Goal: Information Seeking & Learning: Check status

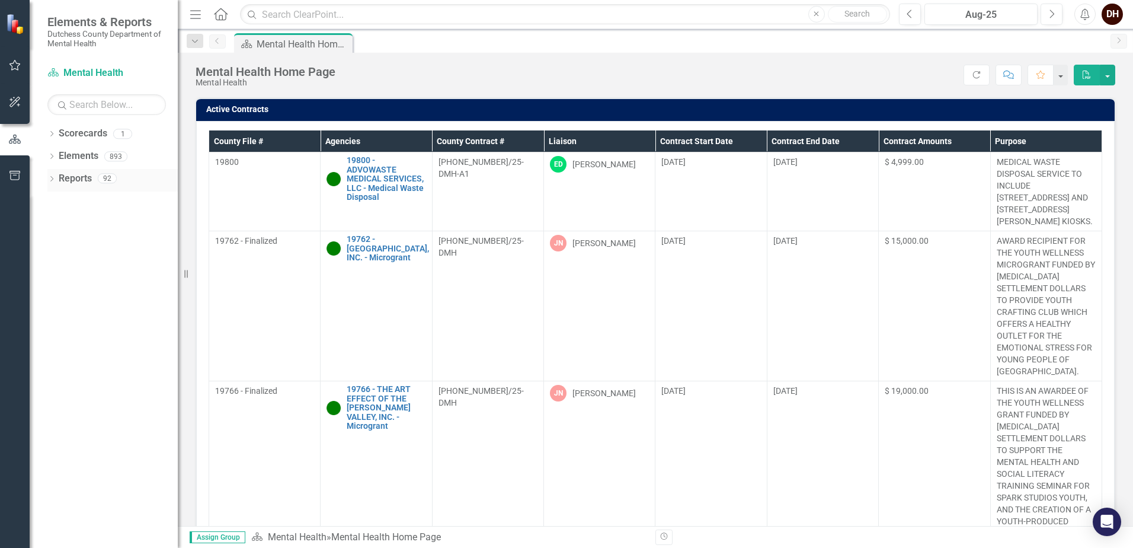
click at [49, 177] on icon "Dropdown" at bounding box center [51, 180] width 8 height 7
drag, startPoint x: 56, startPoint y: 284, endPoint x: 81, endPoint y: 281, distance: 25.1
click at [56, 285] on icon "Dropdown" at bounding box center [57, 287] width 8 height 7
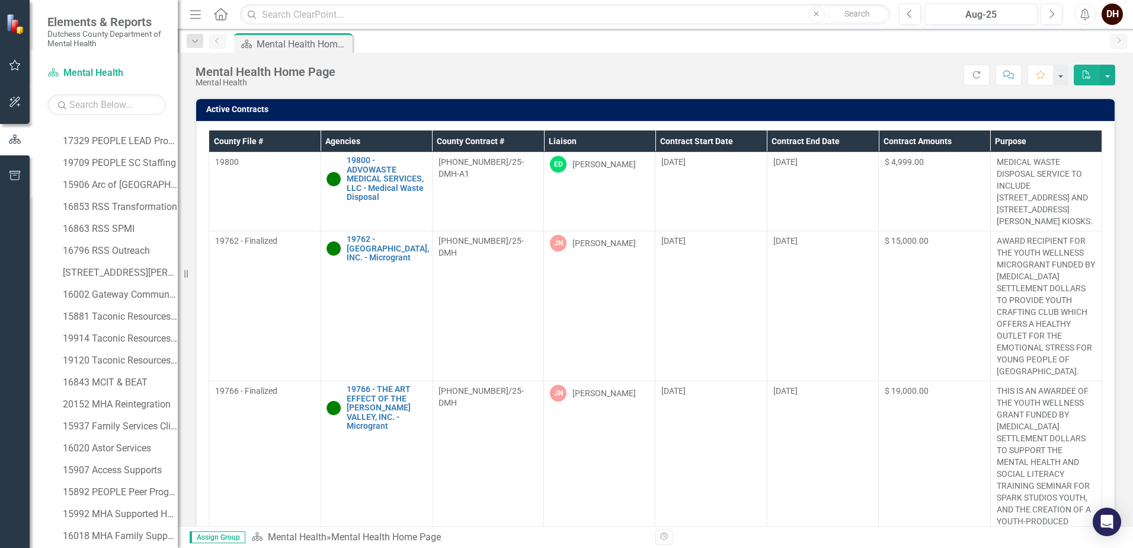
scroll to position [647, 0]
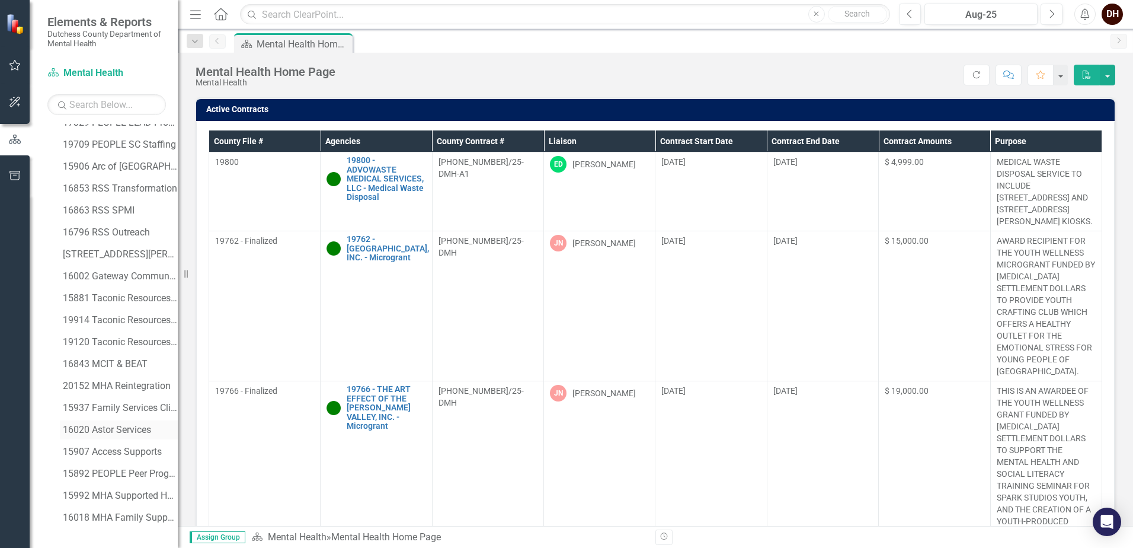
click at [122, 426] on div "16020 Astor Services" at bounding box center [120, 429] width 115 height 11
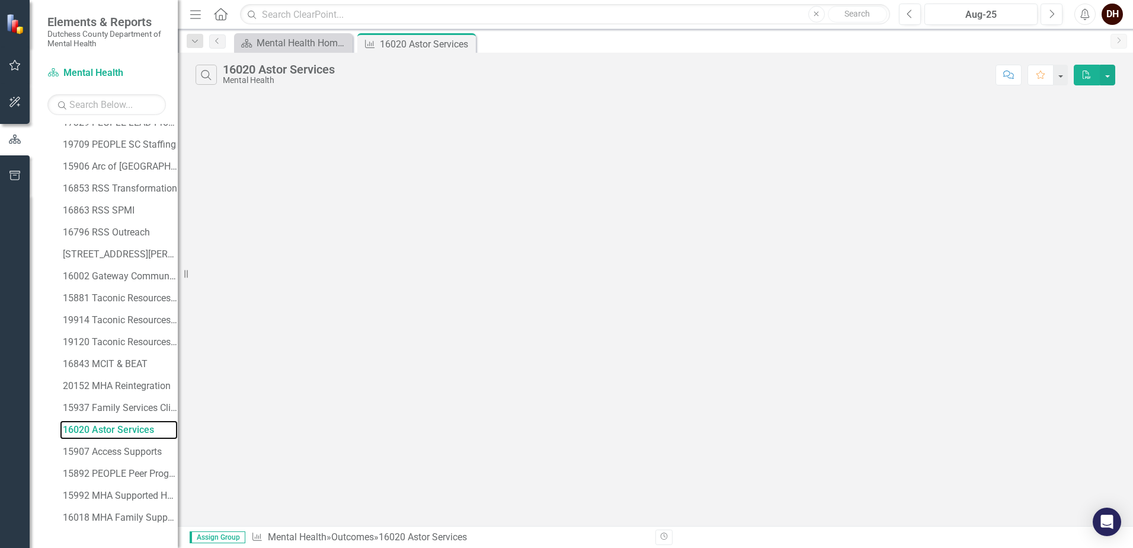
scroll to position [538, 0]
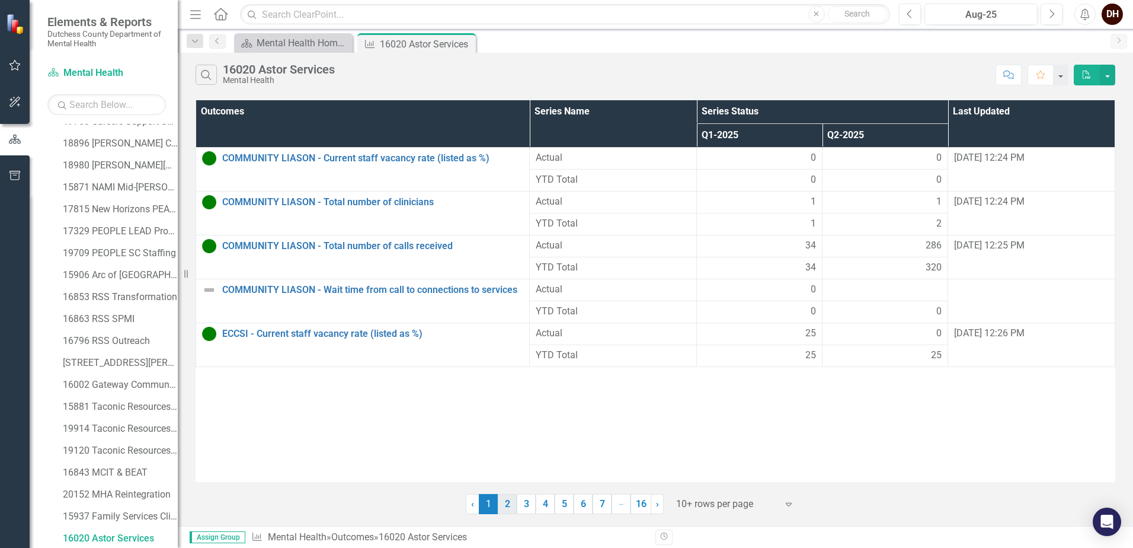
click at [505, 501] on link "2" at bounding box center [507, 504] width 19 height 20
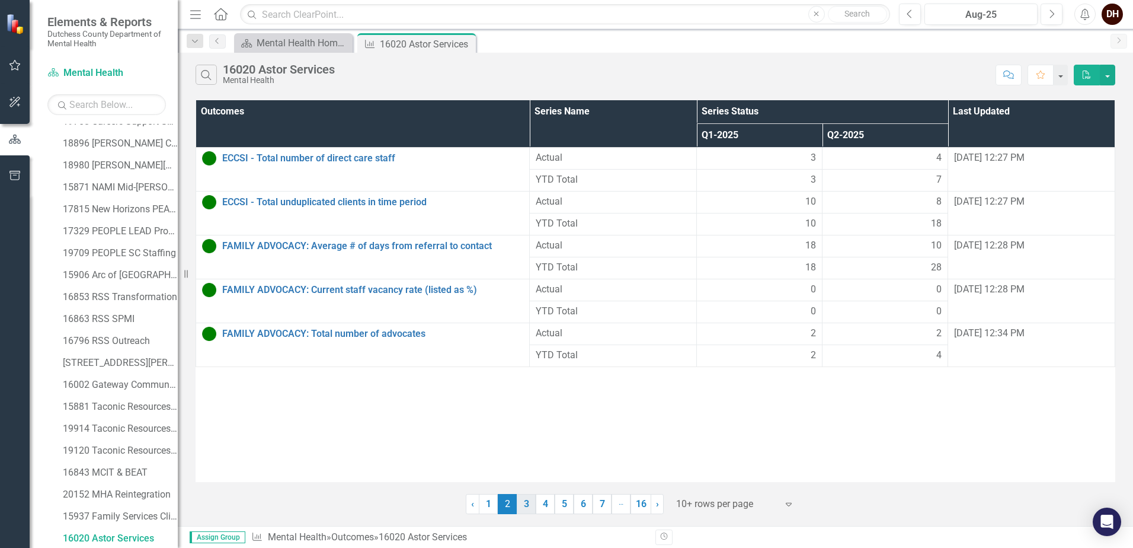
click at [526, 504] on link "3" at bounding box center [526, 504] width 19 height 20
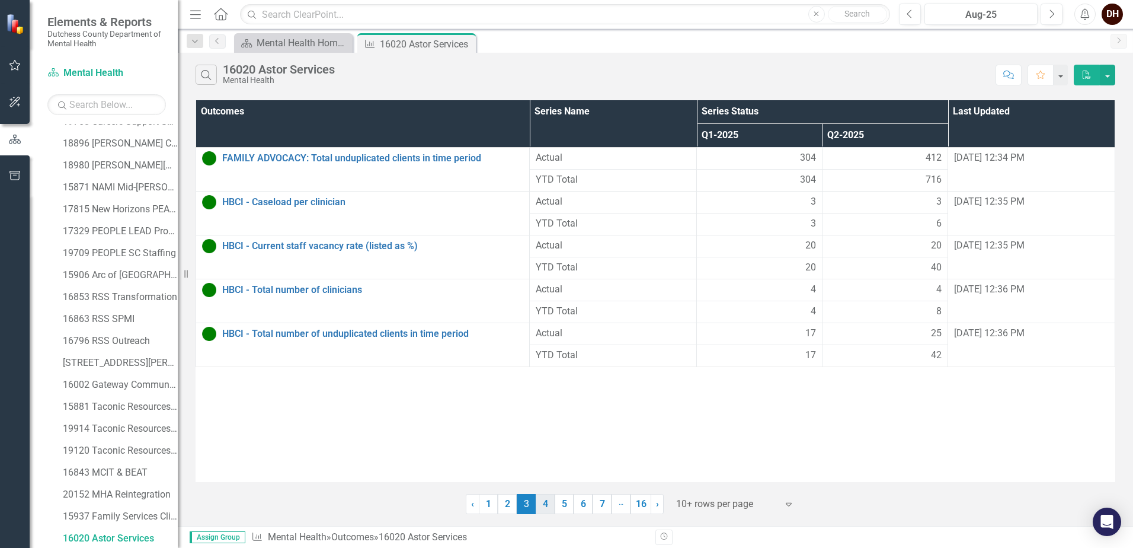
click at [549, 503] on link "4" at bounding box center [545, 504] width 19 height 20
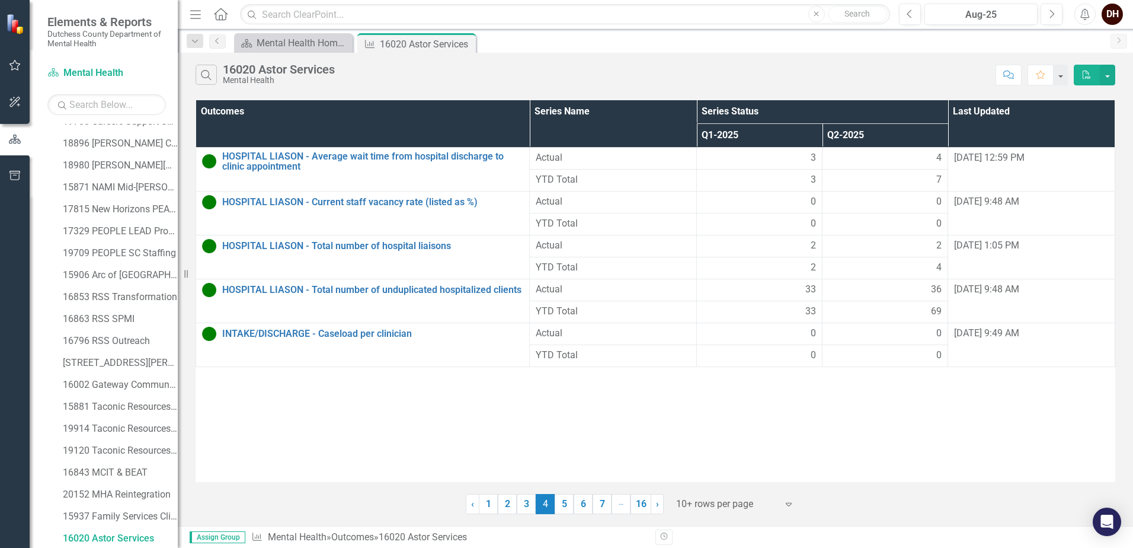
click at [568, 501] on link "5" at bounding box center [564, 504] width 19 height 20
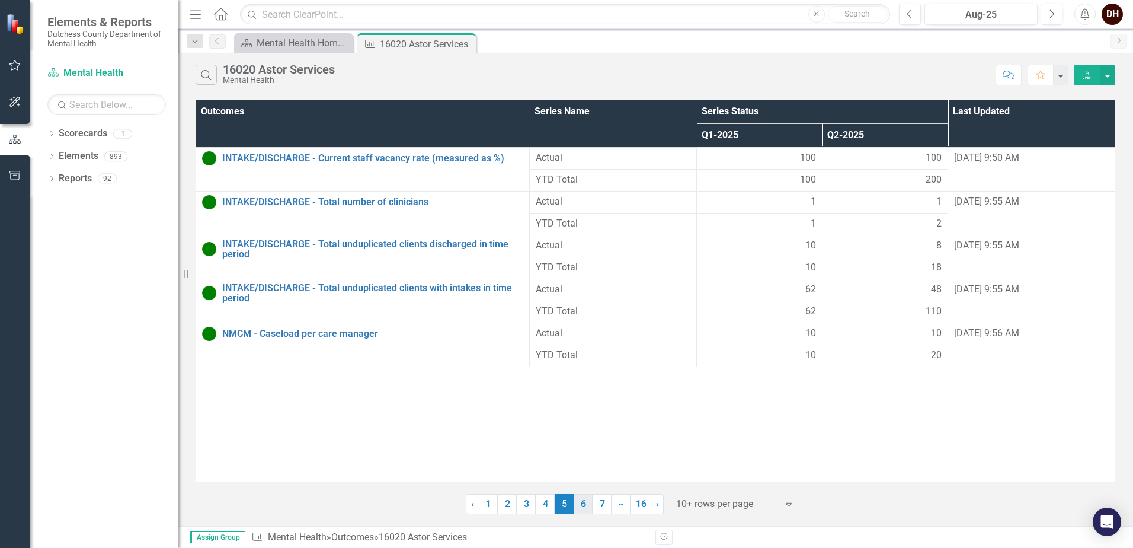
click at [584, 502] on link "6" at bounding box center [583, 504] width 19 height 20
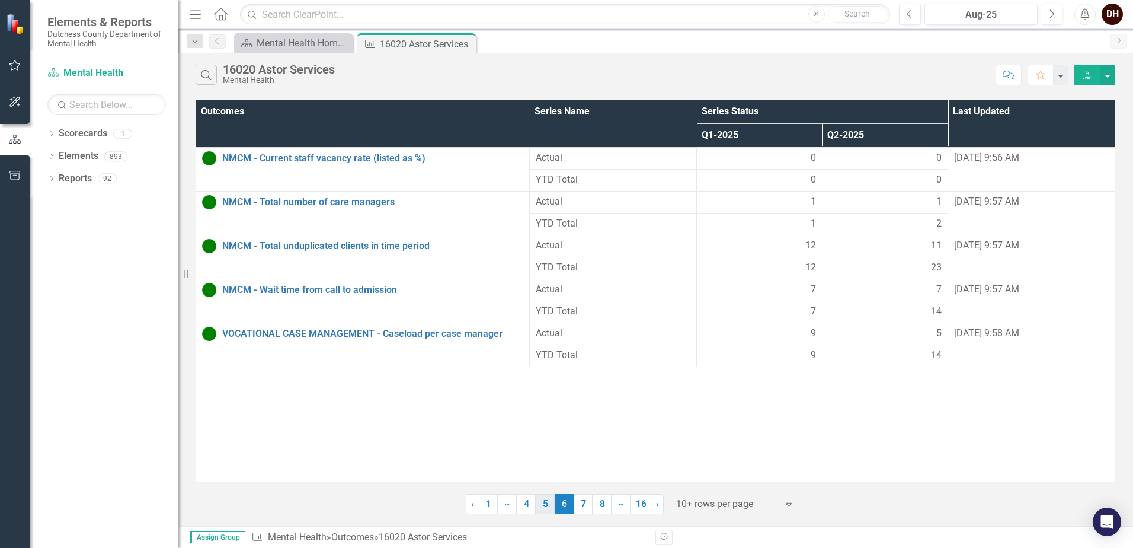
click at [547, 504] on link "5" at bounding box center [545, 504] width 19 height 20
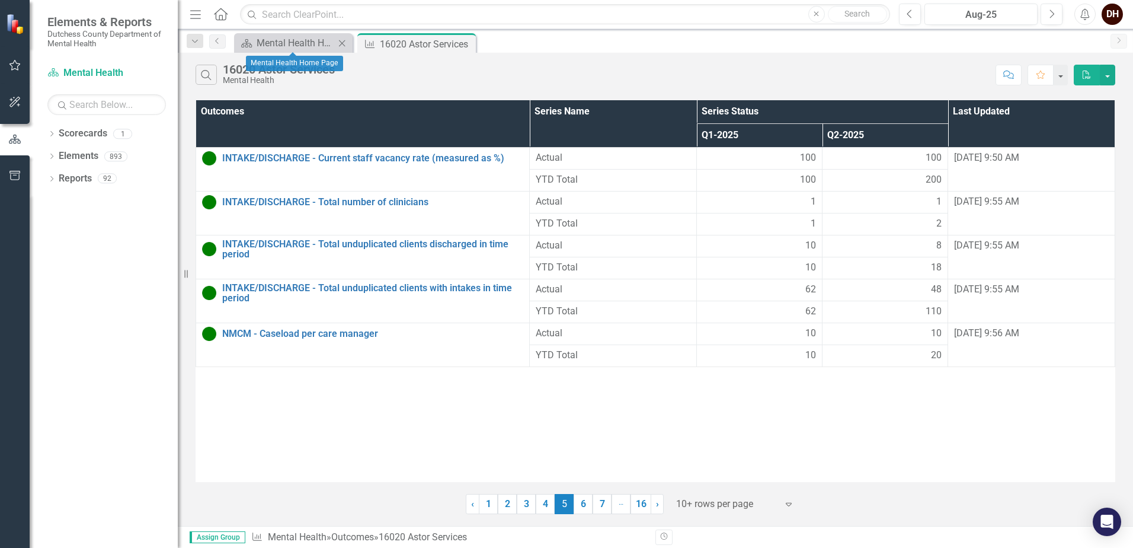
click at [287, 35] on div "Scorecard Mental Health Home Page Close" at bounding box center [293, 43] width 119 height 20
click at [289, 39] on div "Mental Health Home Page" at bounding box center [296, 43] width 78 height 15
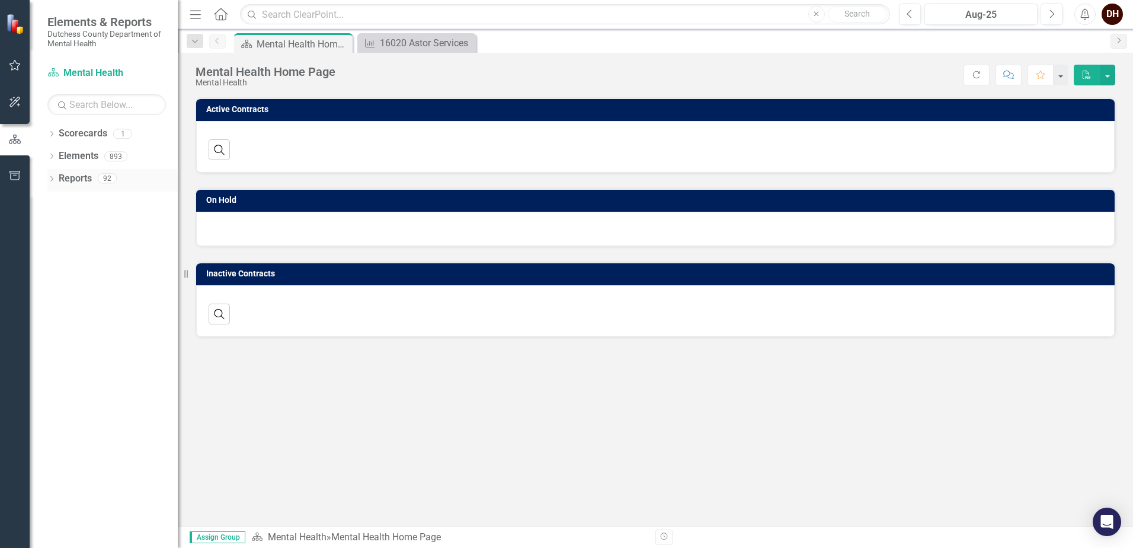
click at [51, 181] on icon "Dropdown" at bounding box center [51, 180] width 8 height 7
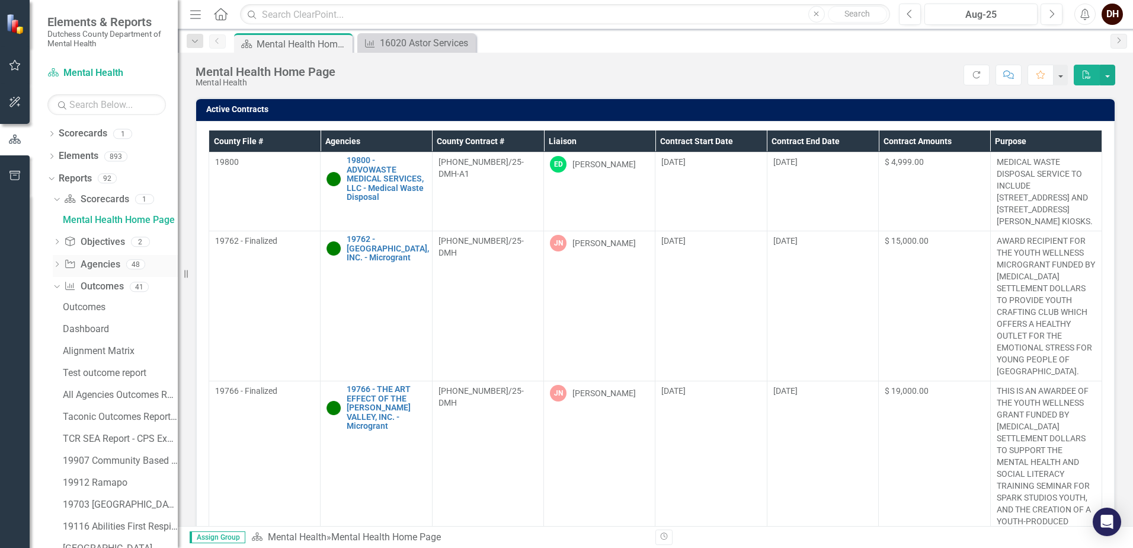
click at [56, 265] on icon "Dropdown" at bounding box center [57, 265] width 8 height 7
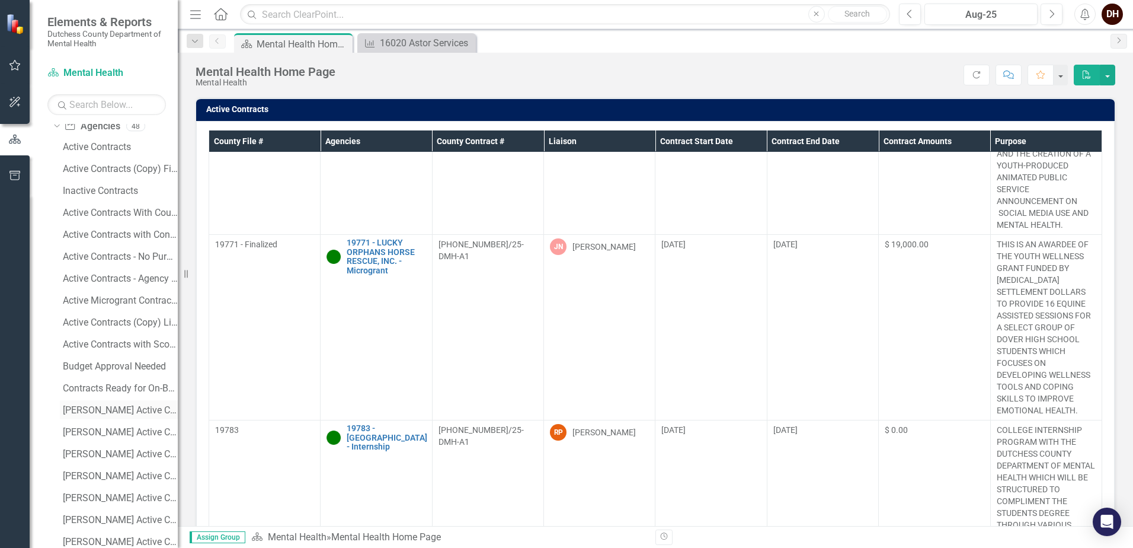
scroll to position [119, 0]
click at [109, 413] on div "[PERSON_NAME] Active Contracts" at bounding box center [120, 409] width 115 height 11
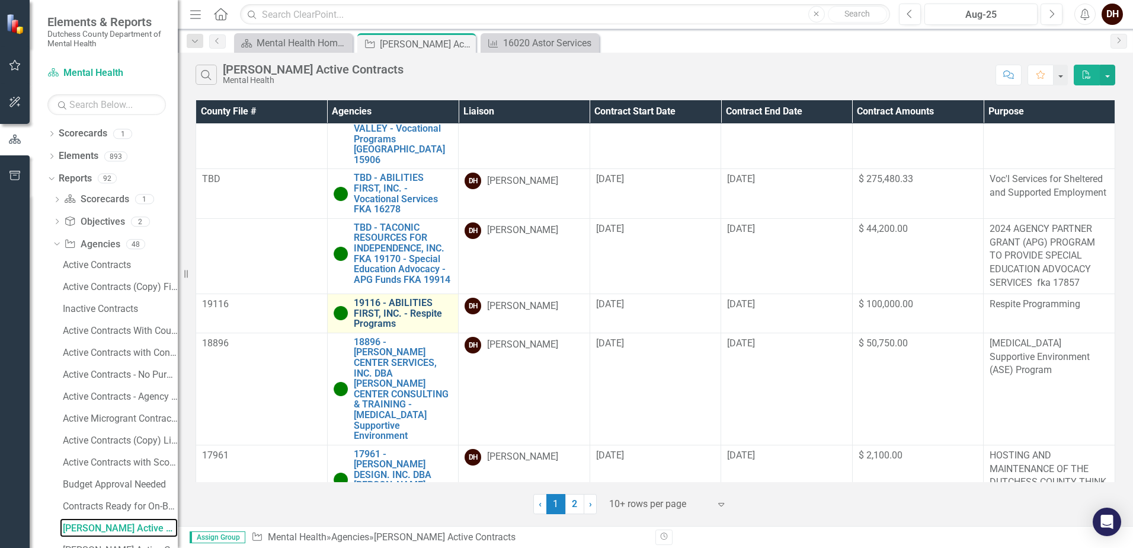
scroll to position [559, 0]
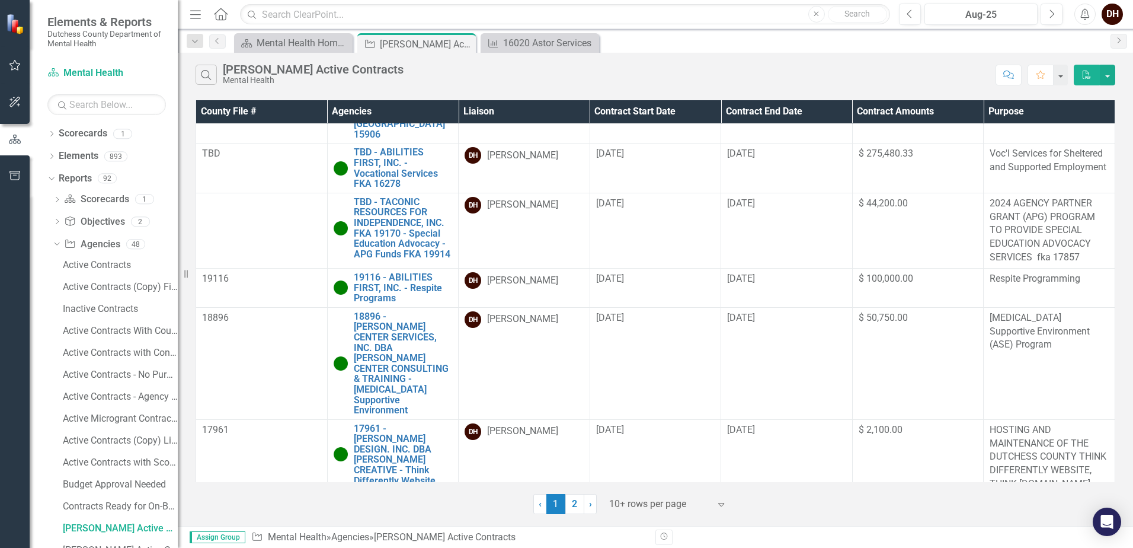
click at [404, 498] on link "TBD - ASTOR SERVICES FOR CHILDREN & FAMILIES - Children and Youth Clinics - 160…" at bounding box center [403, 524] width 99 height 52
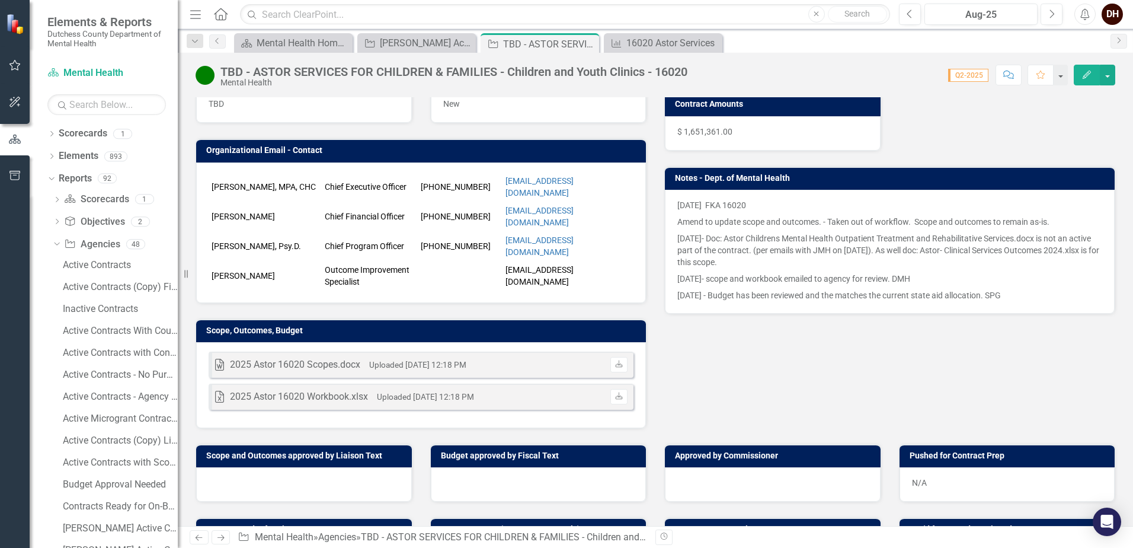
scroll to position [296, 0]
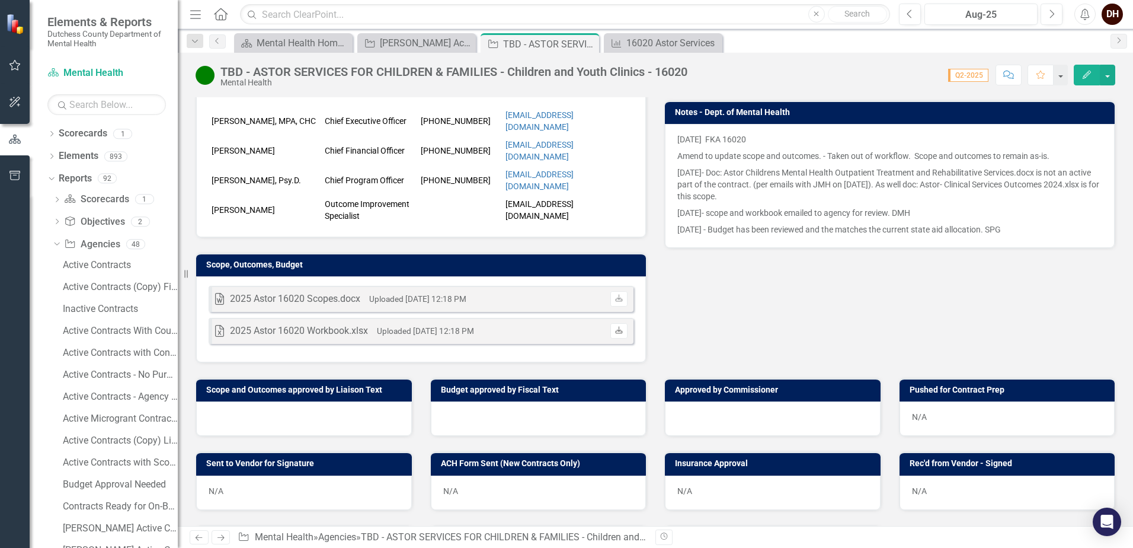
click at [620, 323] on link "Download" at bounding box center [618, 330] width 17 height 15
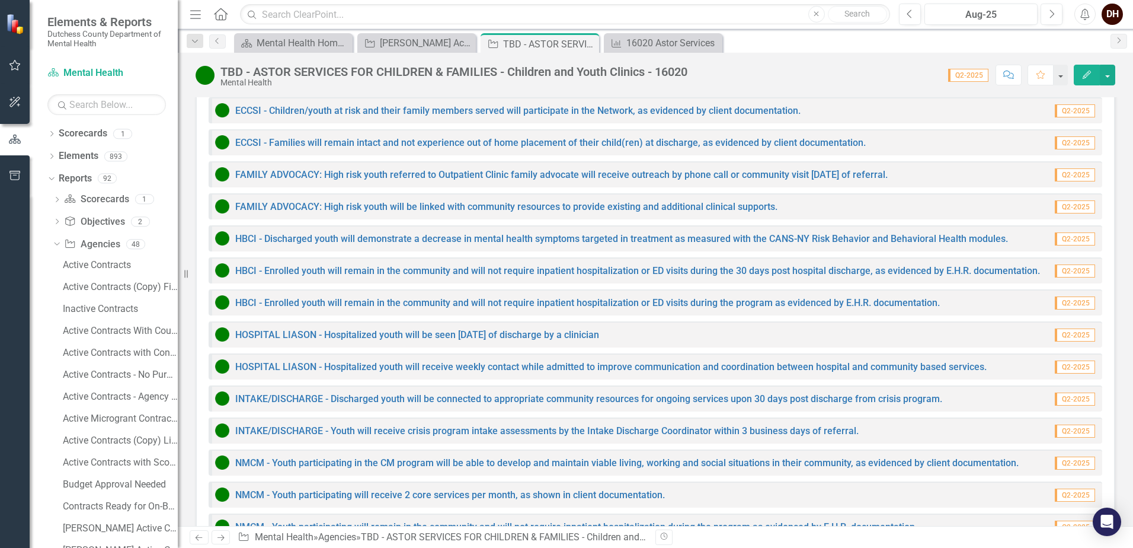
scroll to position [2785, 0]
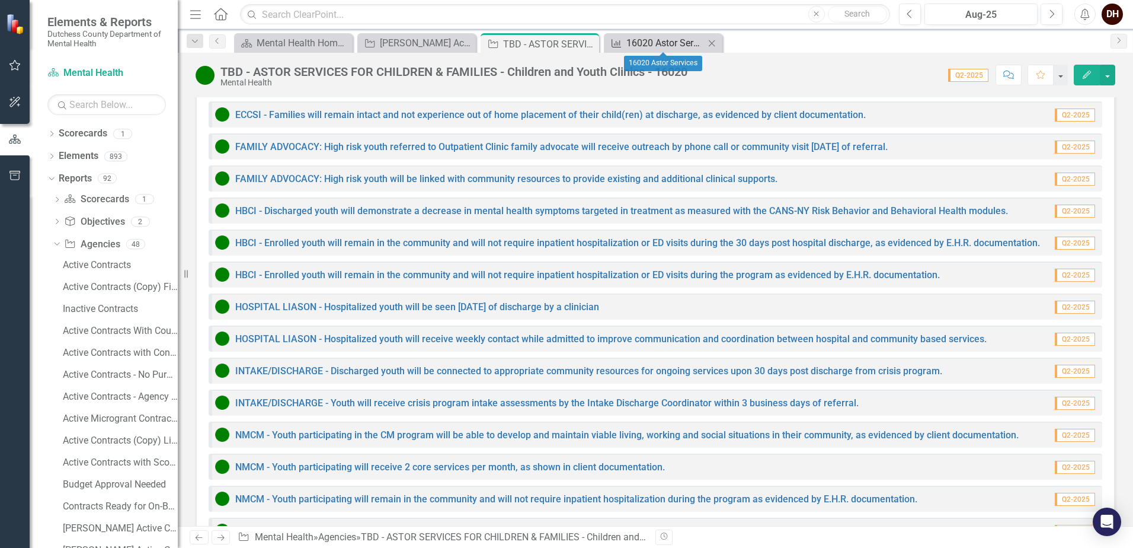
click at [647, 42] on div "16020 Astor Services" at bounding box center [665, 43] width 78 height 15
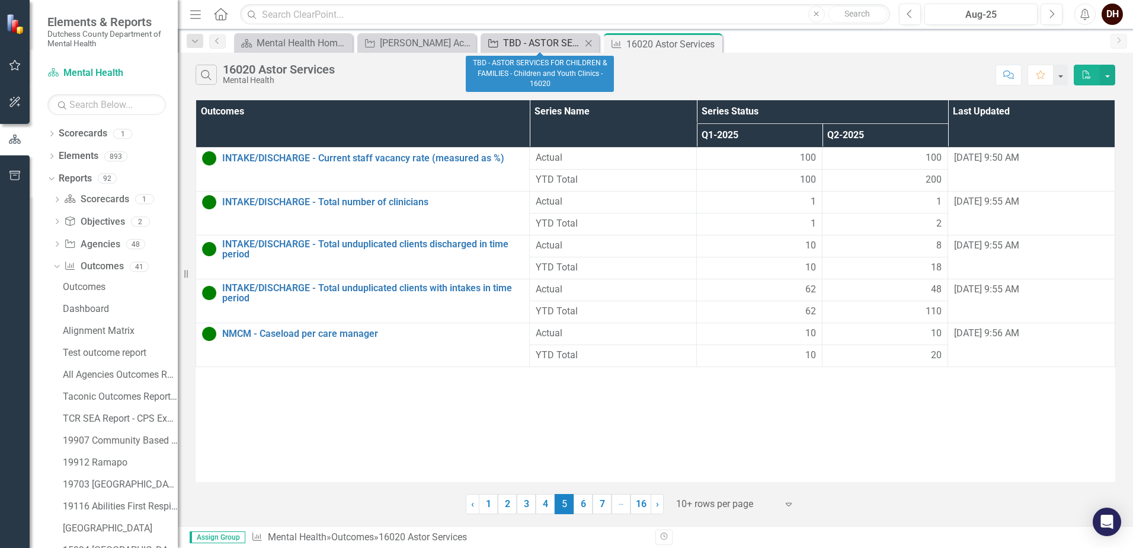
click at [523, 40] on div "TBD - ASTOR SERVICES FOR CHILDREN & FAMILIES - Children and Youth Clinics - 160…" at bounding box center [542, 43] width 78 height 15
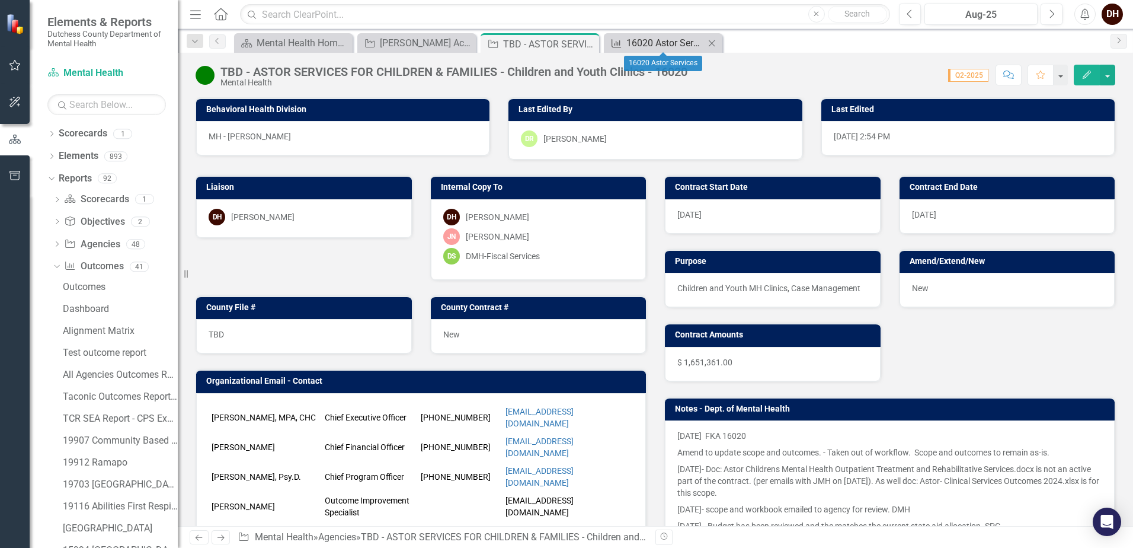
click at [637, 43] on div "16020 Astor Services" at bounding box center [665, 43] width 78 height 15
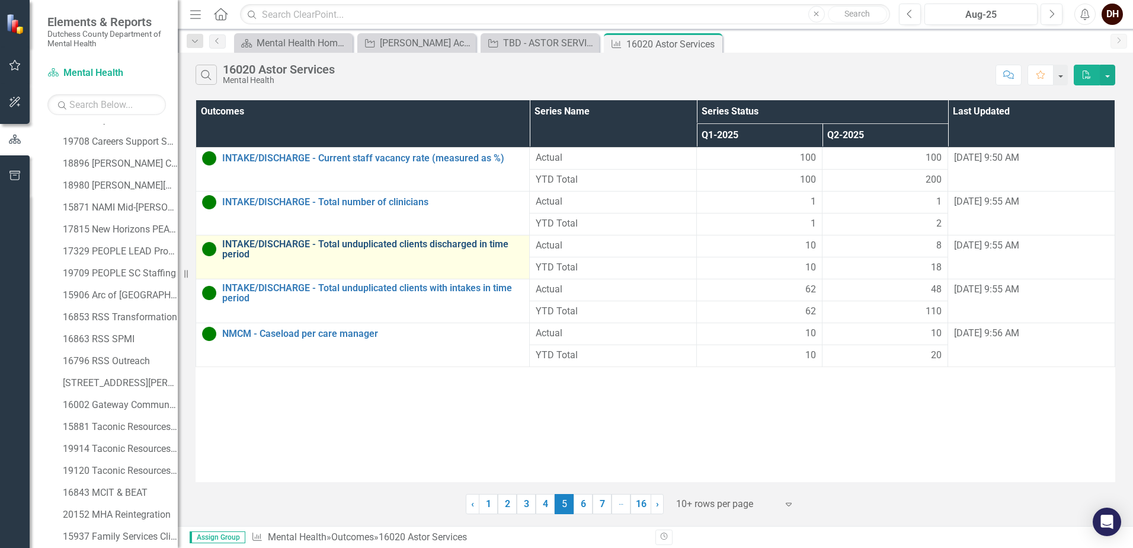
scroll to position [538, 0]
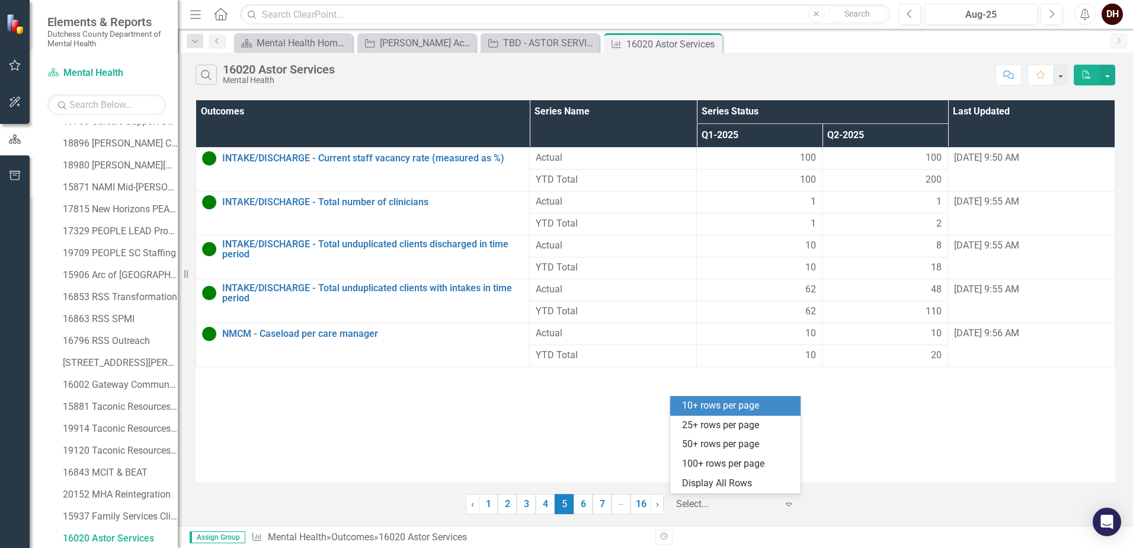
click at [786, 504] on icon "Expand" at bounding box center [789, 503] width 12 height 9
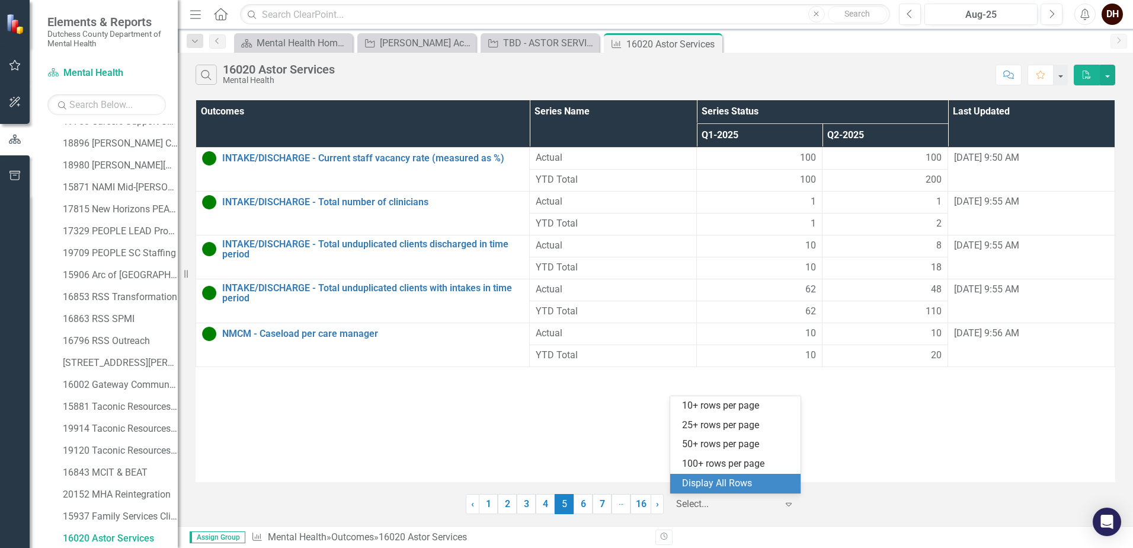
click at [756, 479] on div "Display All Rows" at bounding box center [737, 483] width 111 height 14
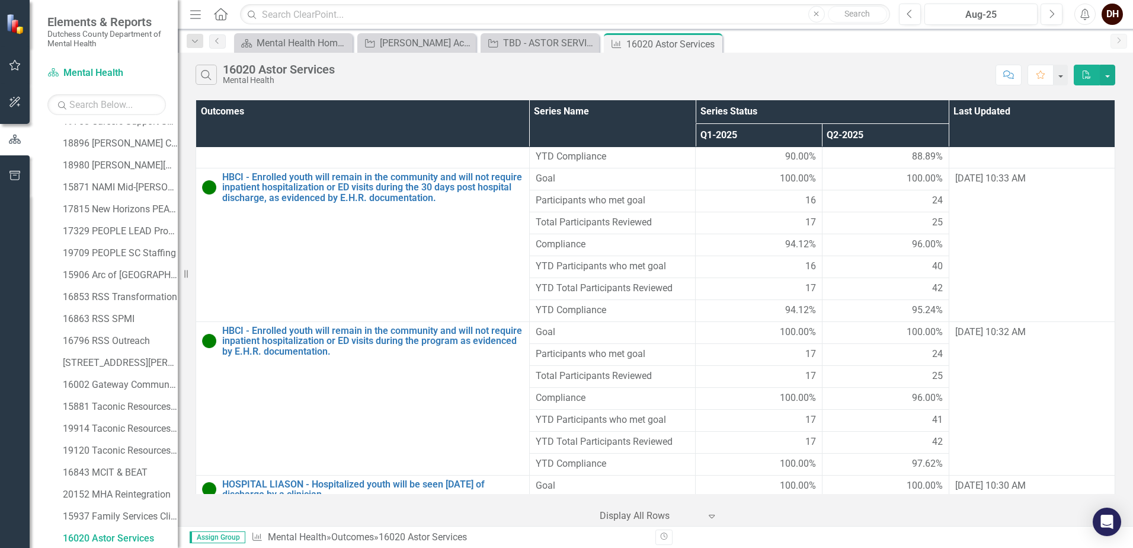
scroll to position [2604, 0]
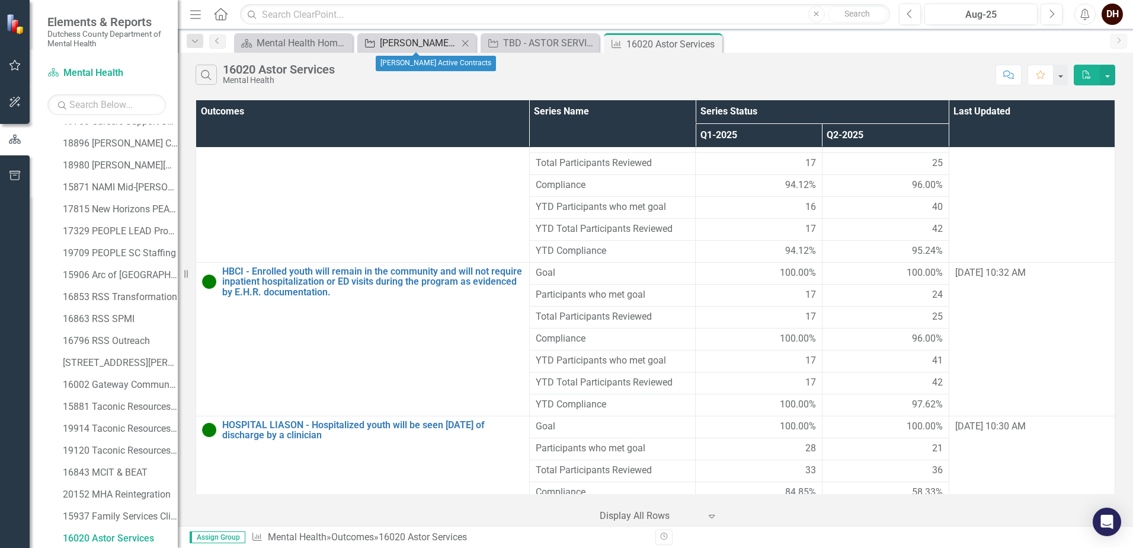
click at [417, 44] on div "[PERSON_NAME] Active Contracts" at bounding box center [419, 43] width 78 height 15
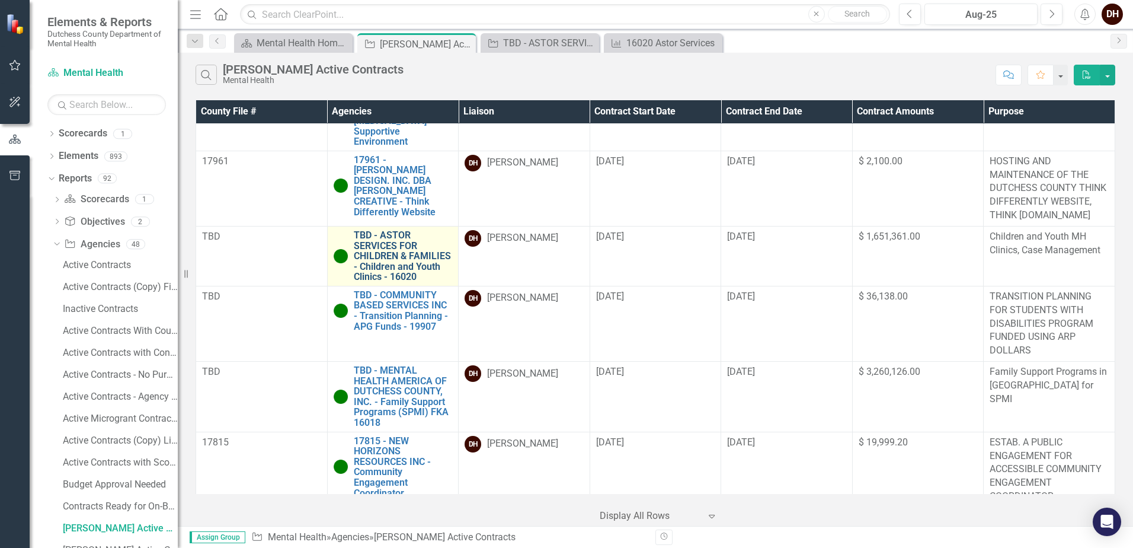
scroll to position [830, 0]
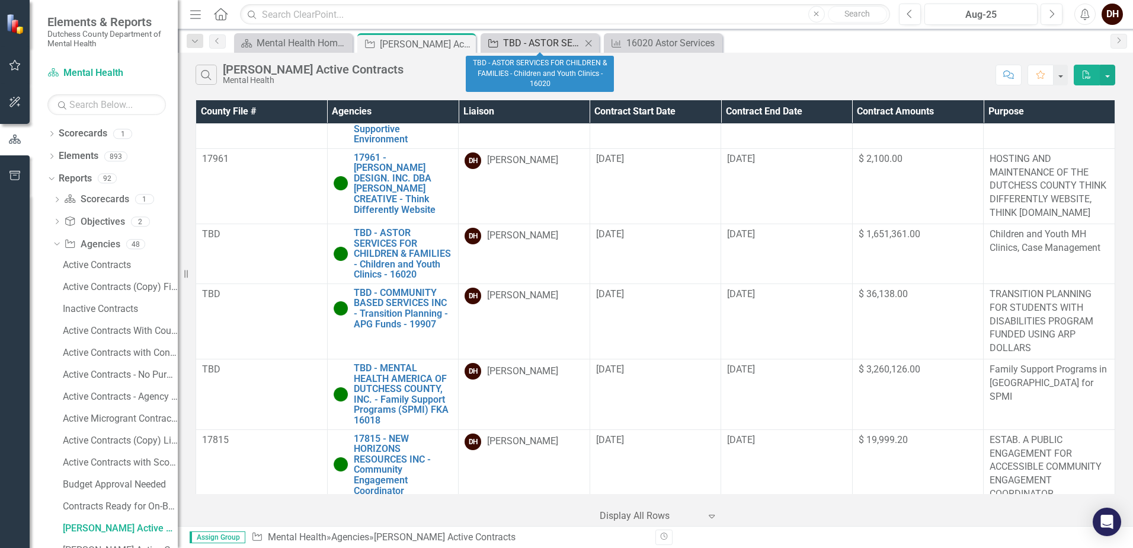
click at [535, 44] on div "TBD - ASTOR SERVICES FOR CHILDREN & FAMILIES - Children and Youth Clinics - 160…" at bounding box center [542, 43] width 78 height 15
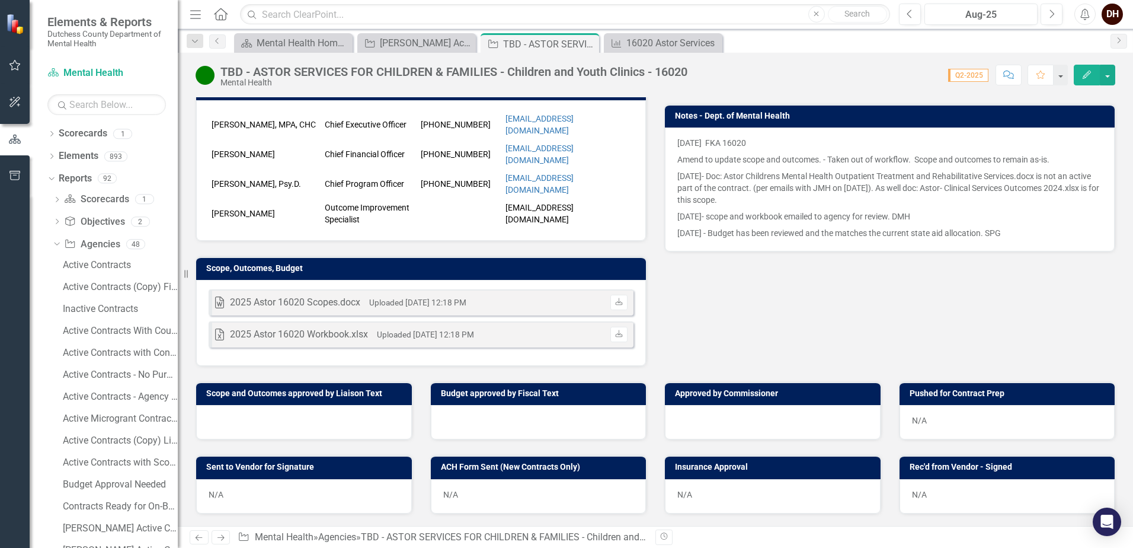
scroll to position [296, 0]
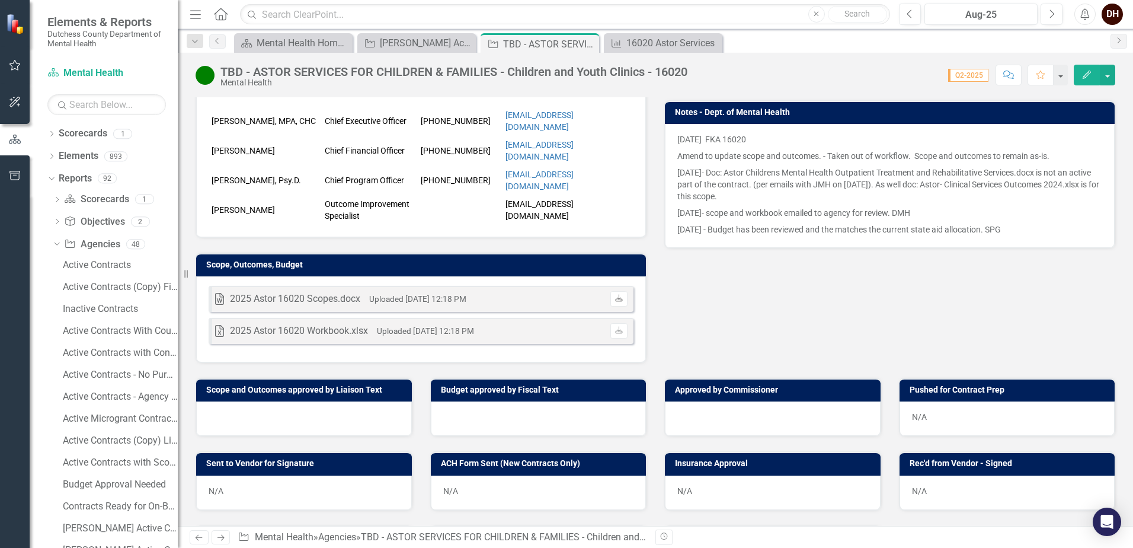
click at [616, 295] on icon "Download" at bounding box center [619, 298] width 9 height 7
click at [615, 295] on icon "Download" at bounding box center [619, 298] width 9 height 7
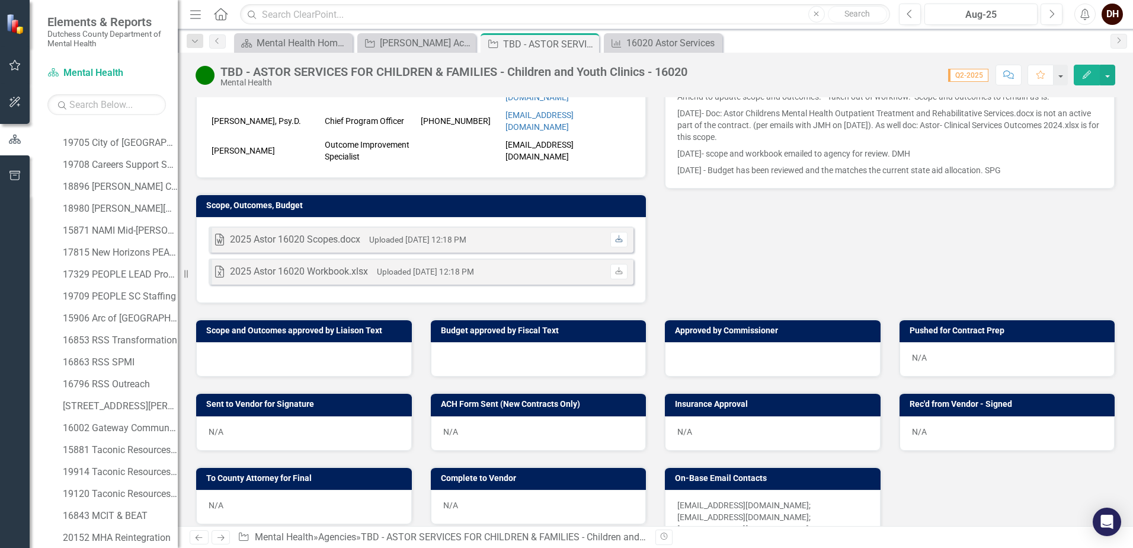
scroll to position [1659, 0]
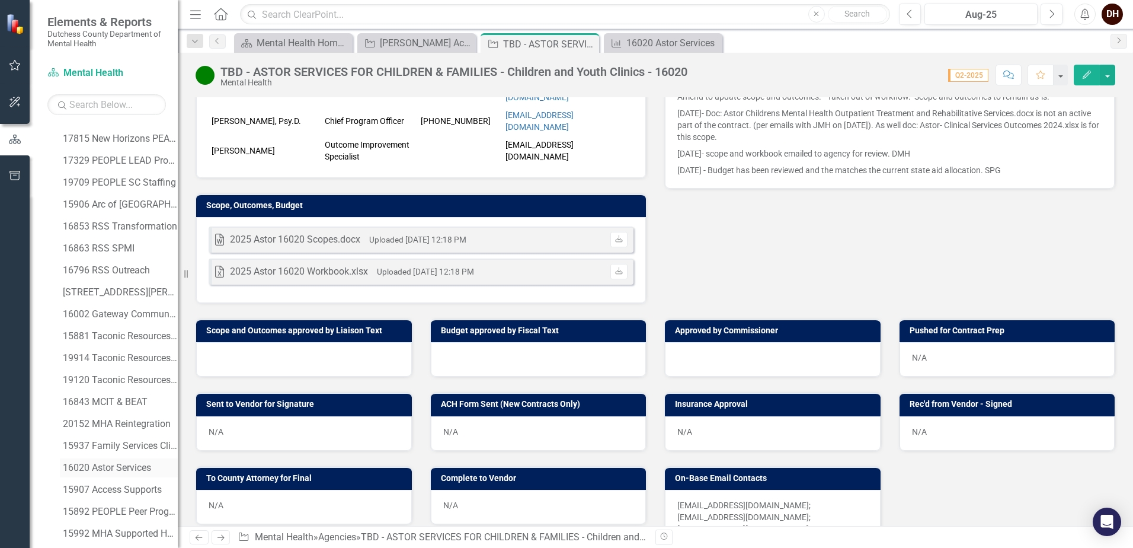
click at [110, 468] on div "16020 Astor Services" at bounding box center [120, 467] width 115 height 11
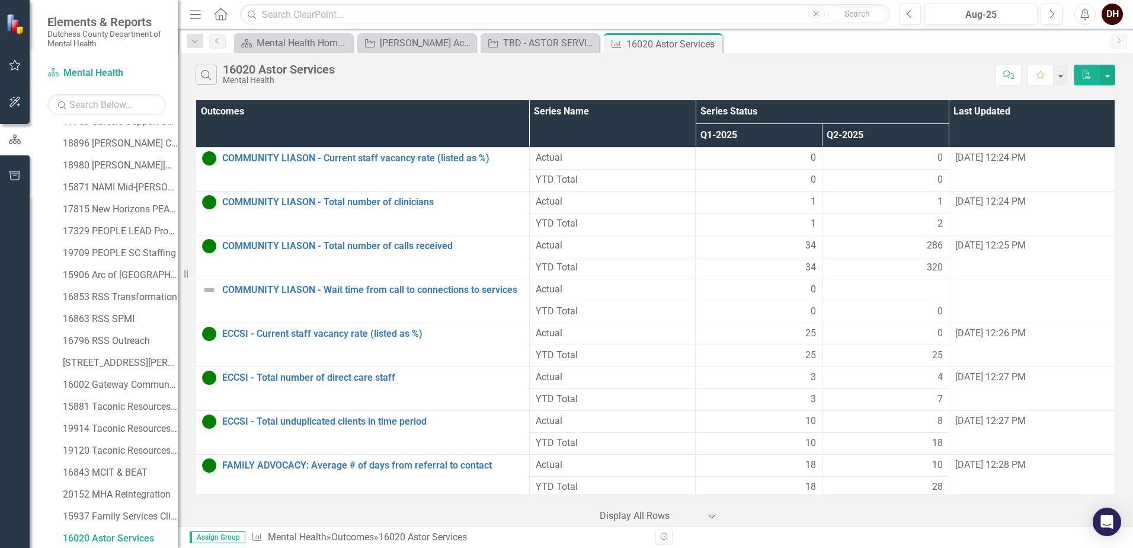
click at [284, 89] on div "Search 16020 Astor Services Mental Health Comment Favorite PDF" at bounding box center [655, 72] width 955 height 39
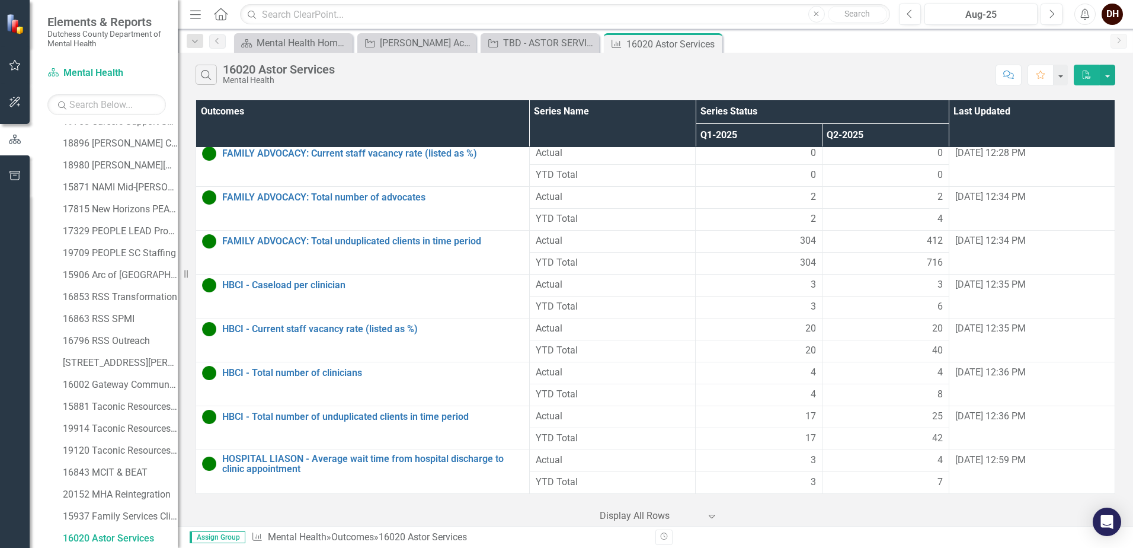
scroll to position [415, 0]
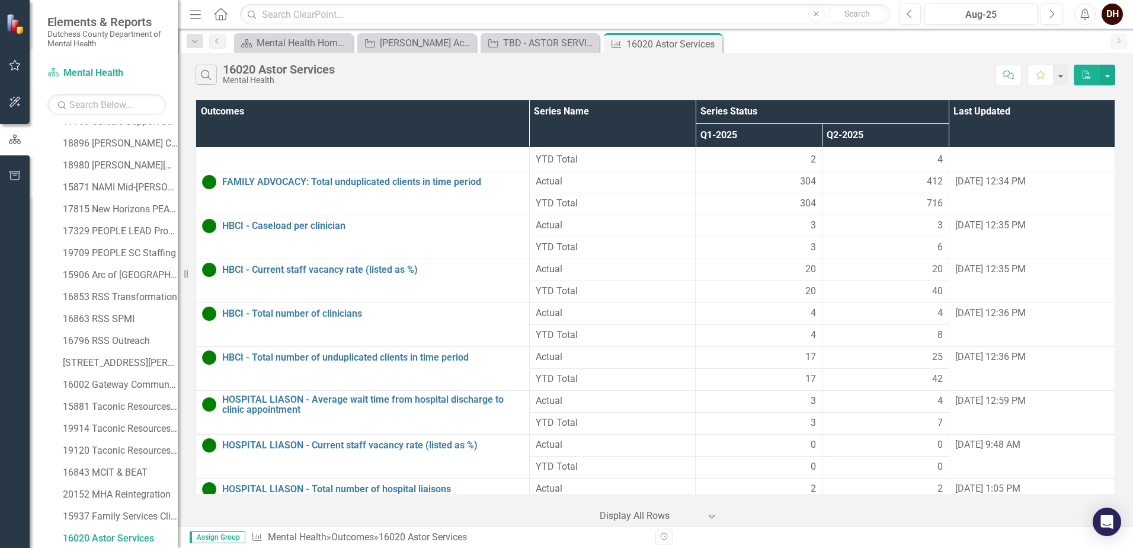
click at [269, 94] on div "Search 16020 Astor Services Mental Health Comment Favorite PDF Outcomes Series …" at bounding box center [655, 289] width 955 height 473
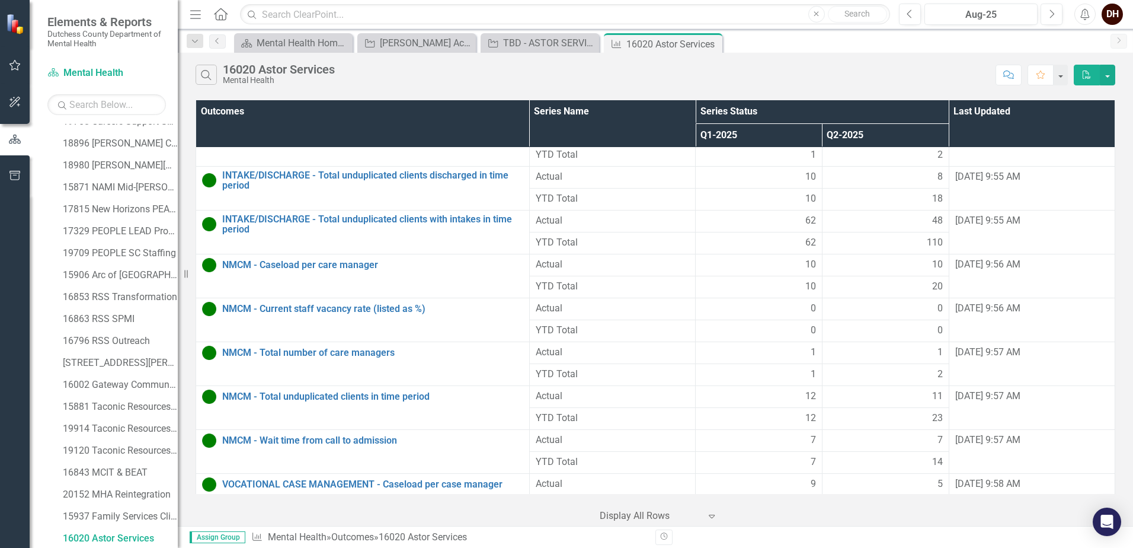
scroll to position [948, 0]
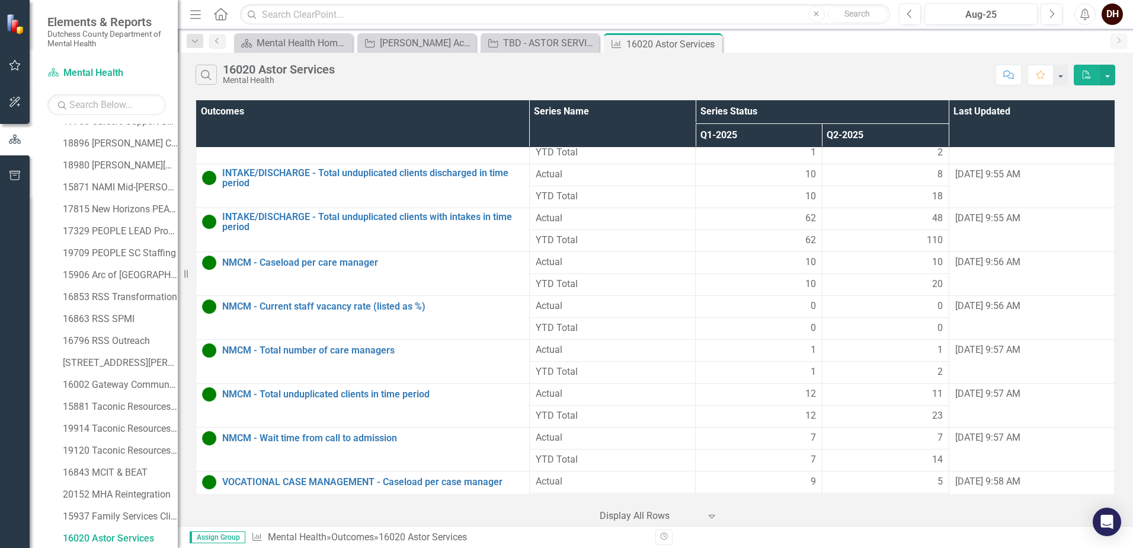
click at [188, 143] on div "Outcomes Series Name Series Status Last Updated Q1-2025 Q2-2025 COMMUNITY LIASO…" at bounding box center [655, 311] width 955 height 428
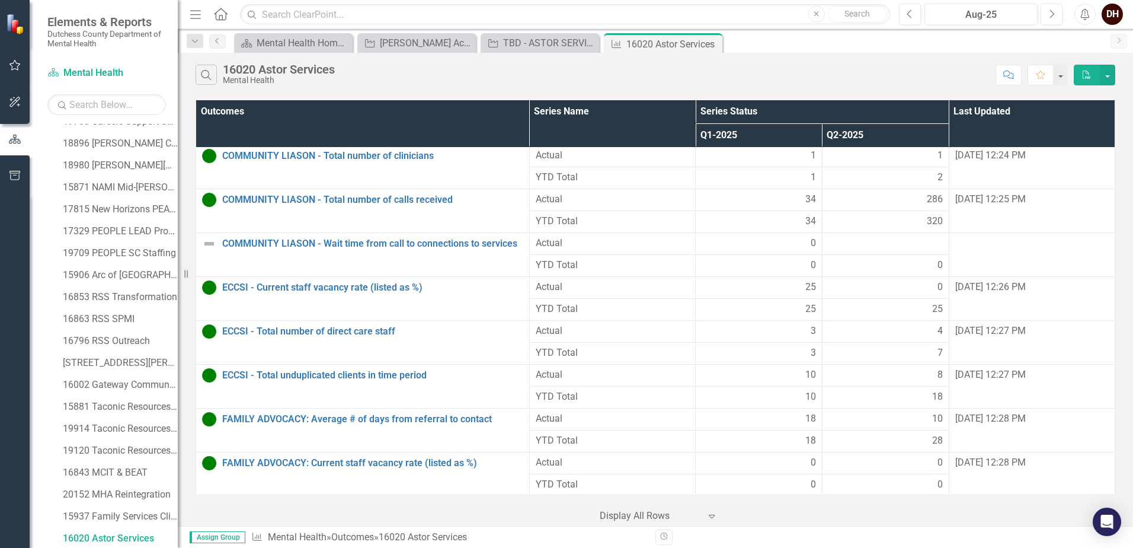
scroll to position [0, 0]
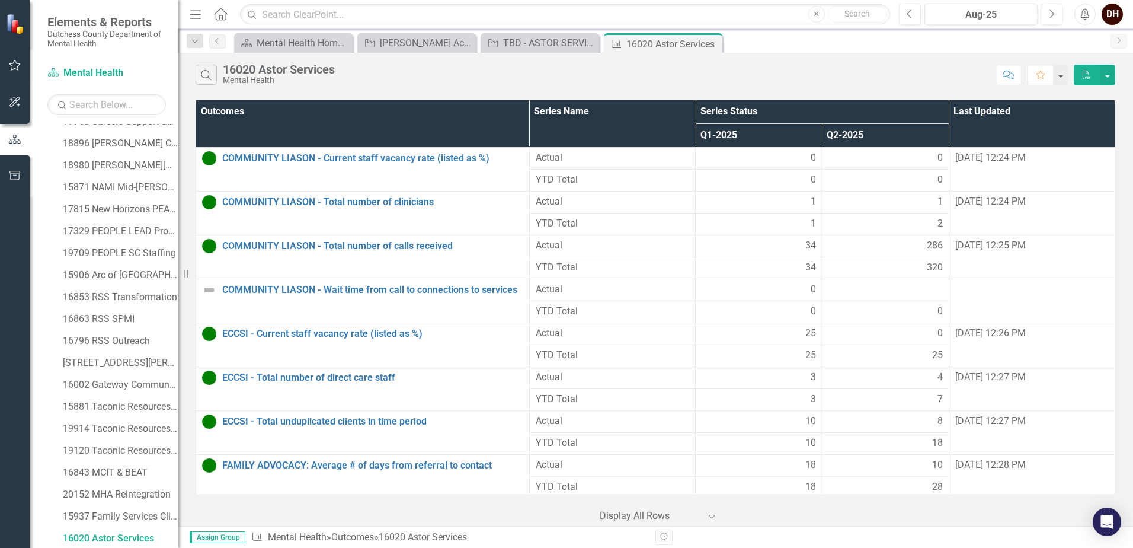
click at [255, 97] on div "Search 16020 Astor Services Mental Health Comment Favorite PDF Outcomes Series …" at bounding box center [655, 289] width 955 height 473
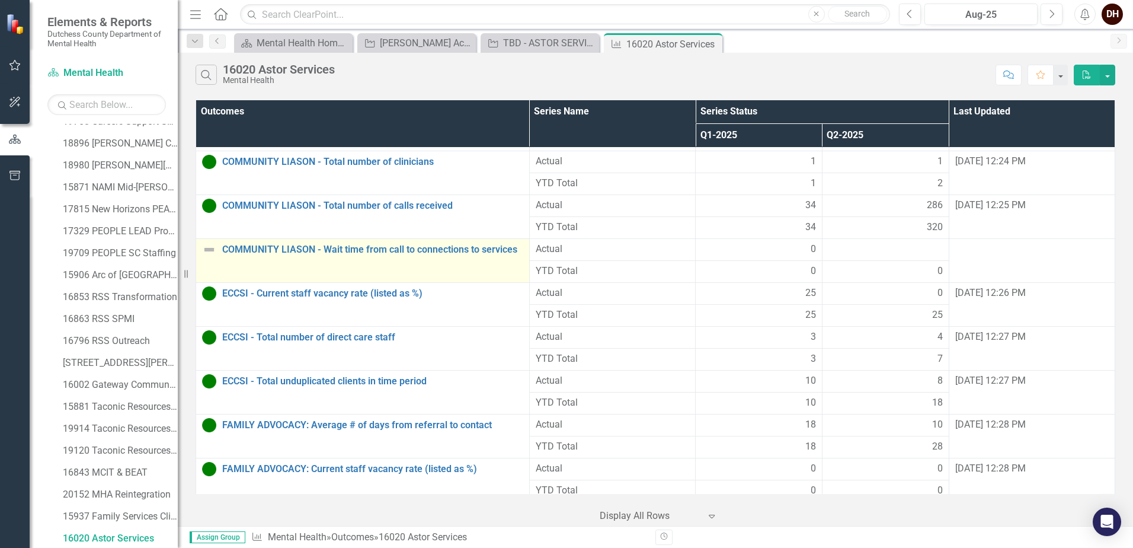
scroll to position [59, 0]
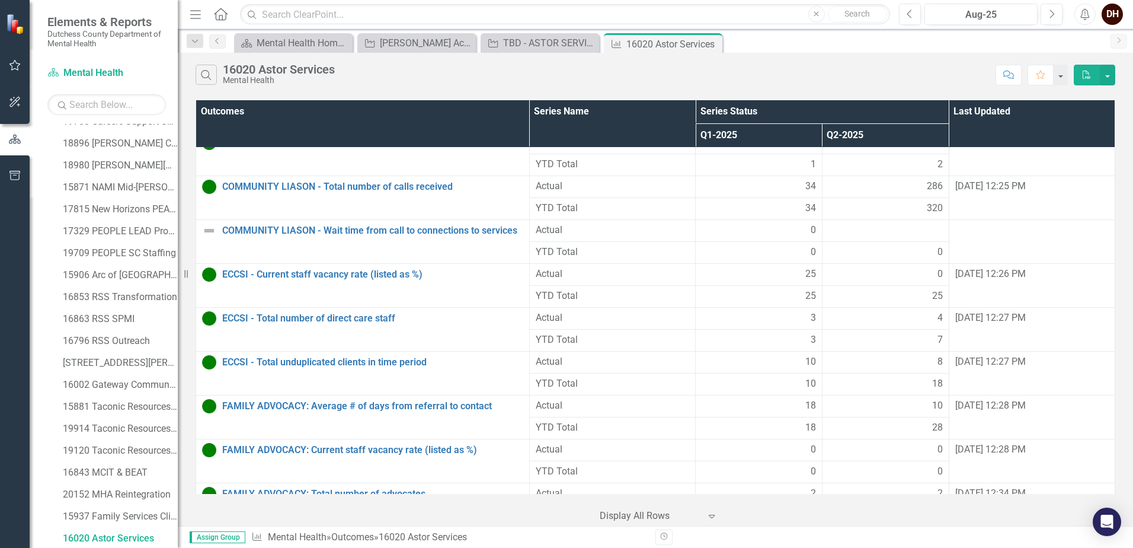
click at [195, 91] on div "Search 16020 Astor Services Mental Health Comment Favorite PDF Outcomes Series …" at bounding box center [655, 289] width 955 height 473
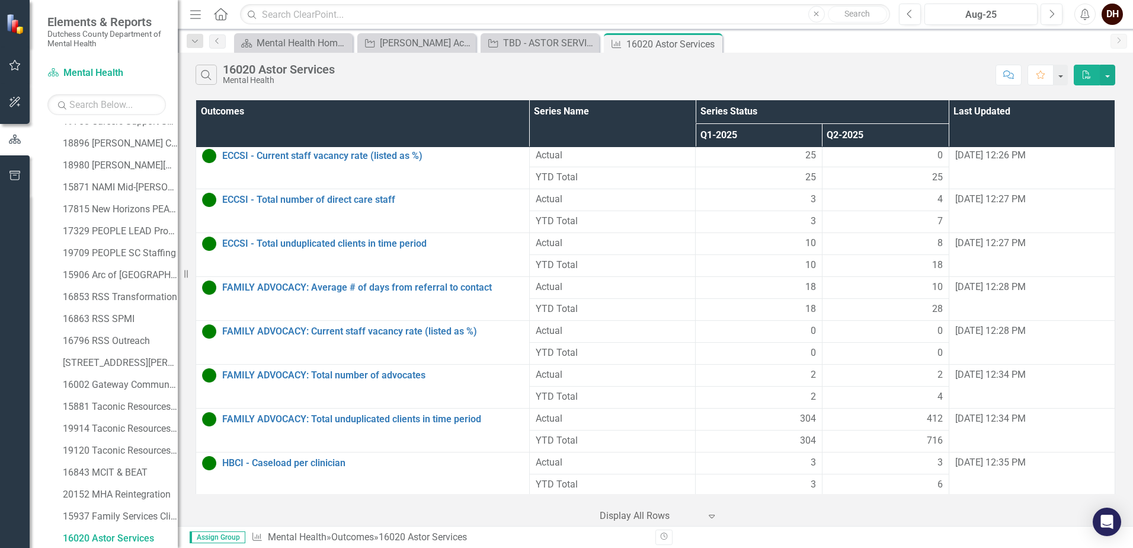
scroll to position [237, 0]
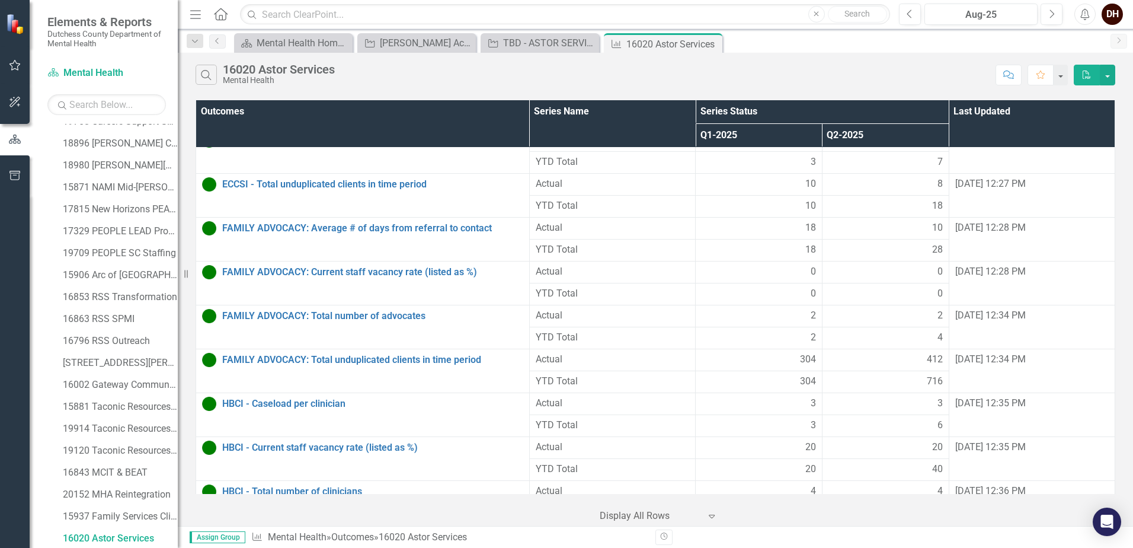
click at [202, 96] on div "Search 16020 Astor Services Mental Health Comment Favorite PDF Outcomes Series …" at bounding box center [655, 289] width 955 height 473
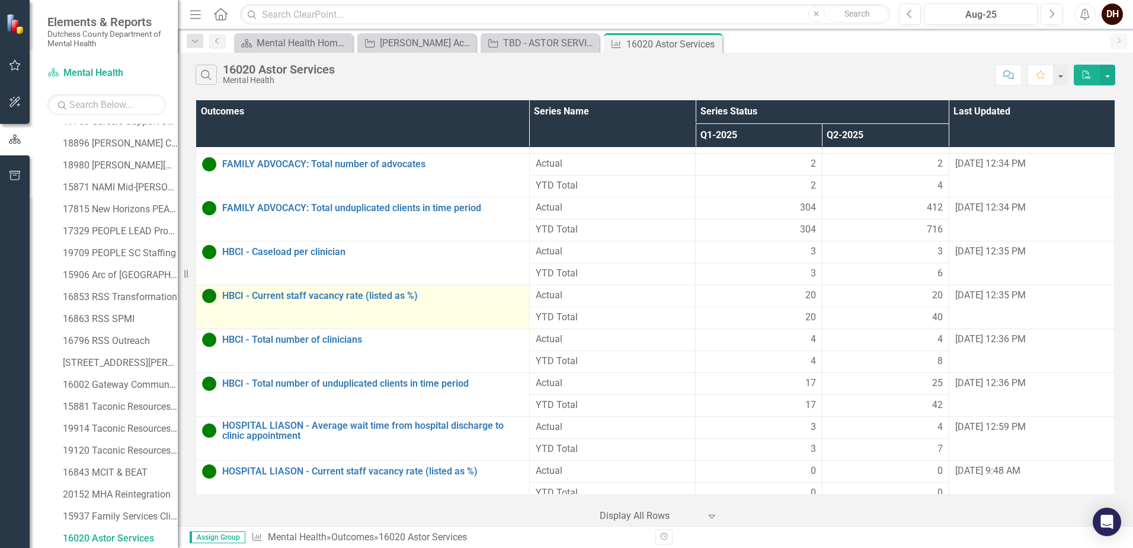
scroll to position [415, 0]
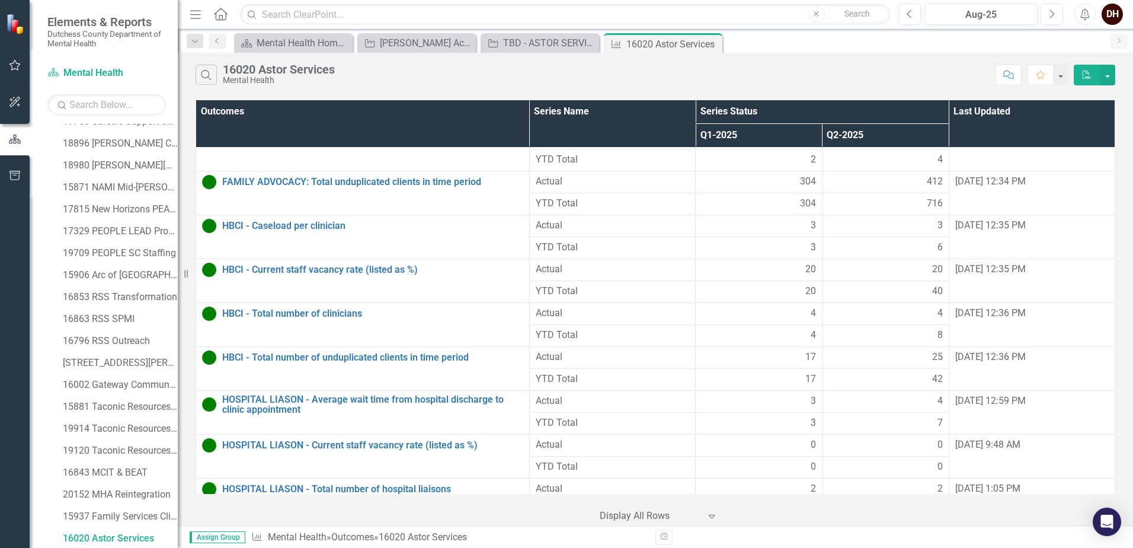
click at [190, 96] on div "Search 16020 Astor Services Mental Health Comment Favorite PDF Outcomes Series …" at bounding box center [655, 289] width 955 height 473
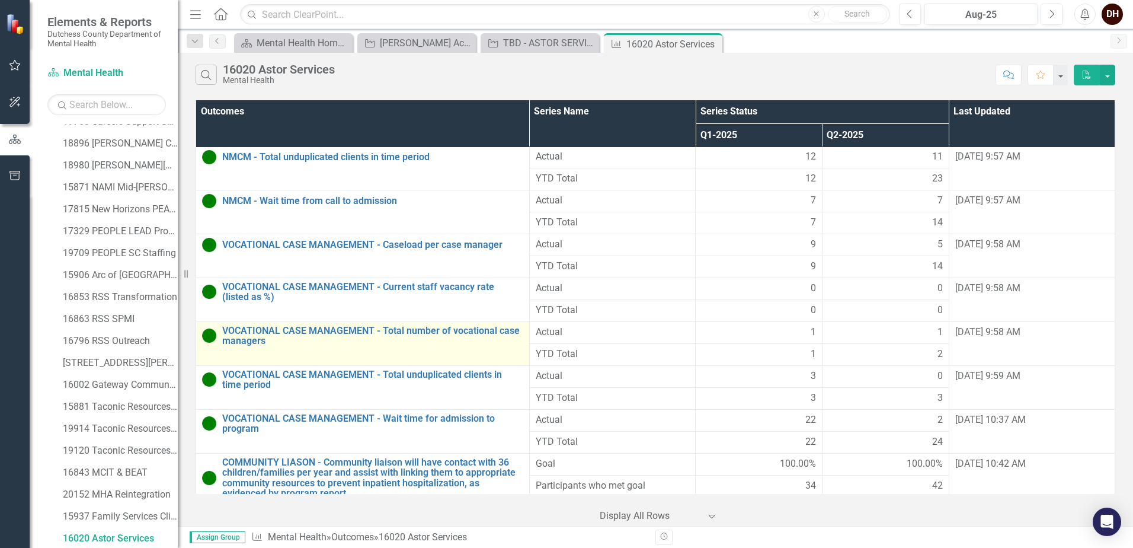
scroll to position [1245, 0]
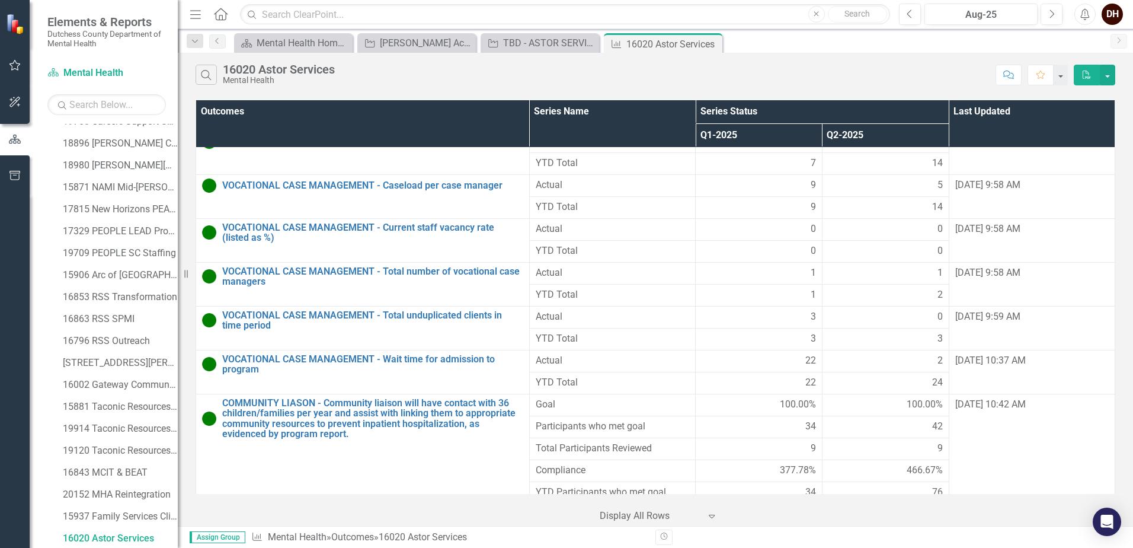
click at [195, 90] on div "Search 16020 Astor Services Mental Health Comment Favorite PDF" at bounding box center [655, 72] width 955 height 39
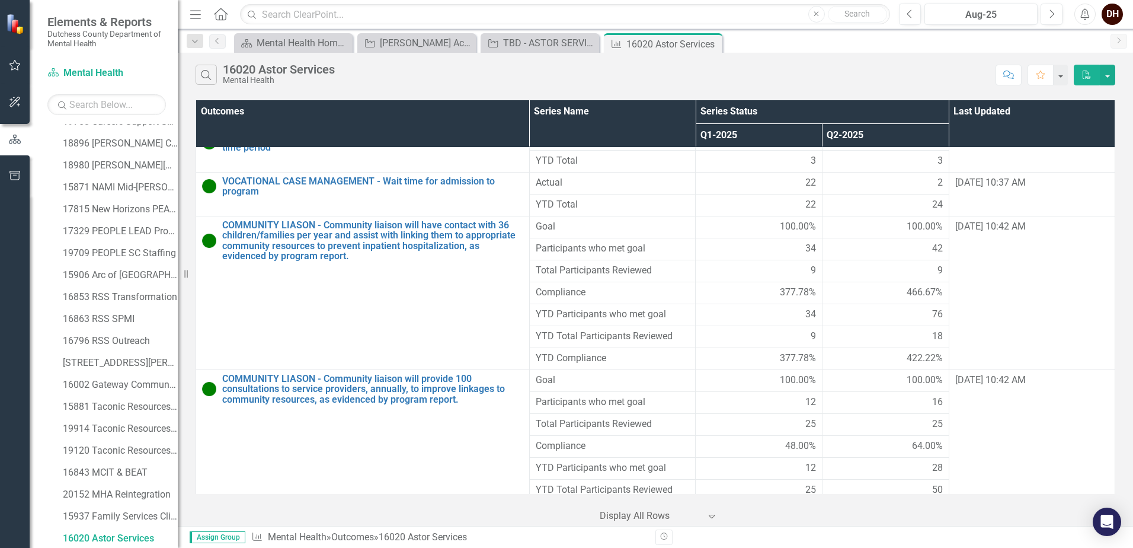
scroll to position [1482, 0]
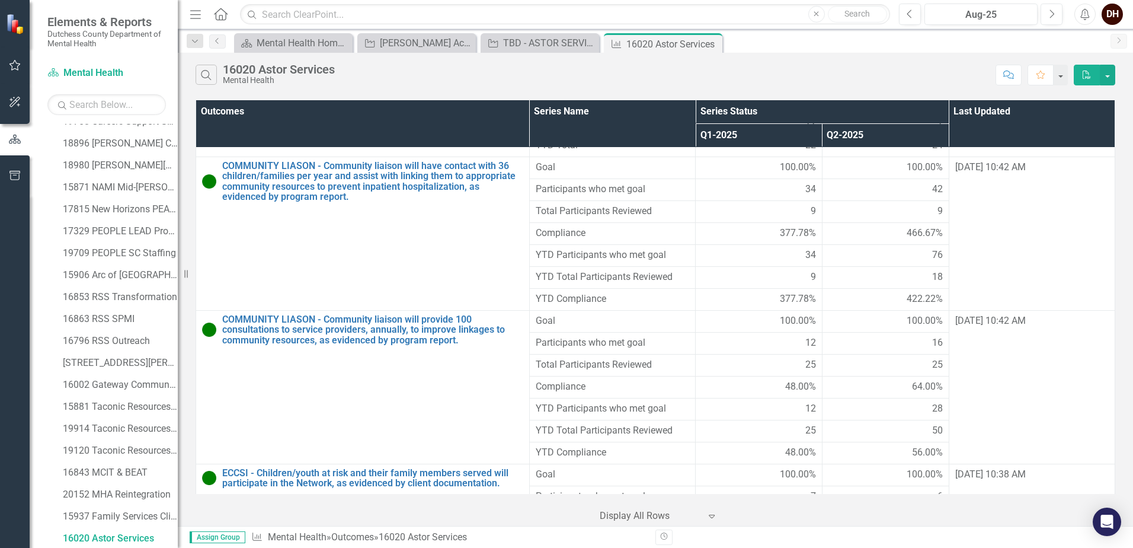
click at [190, 442] on div "Outcomes Series Name Series Status Last Updated Q1-2025 Q2-2025 COMMUNITY LIASO…" at bounding box center [655, 311] width 955 height 428
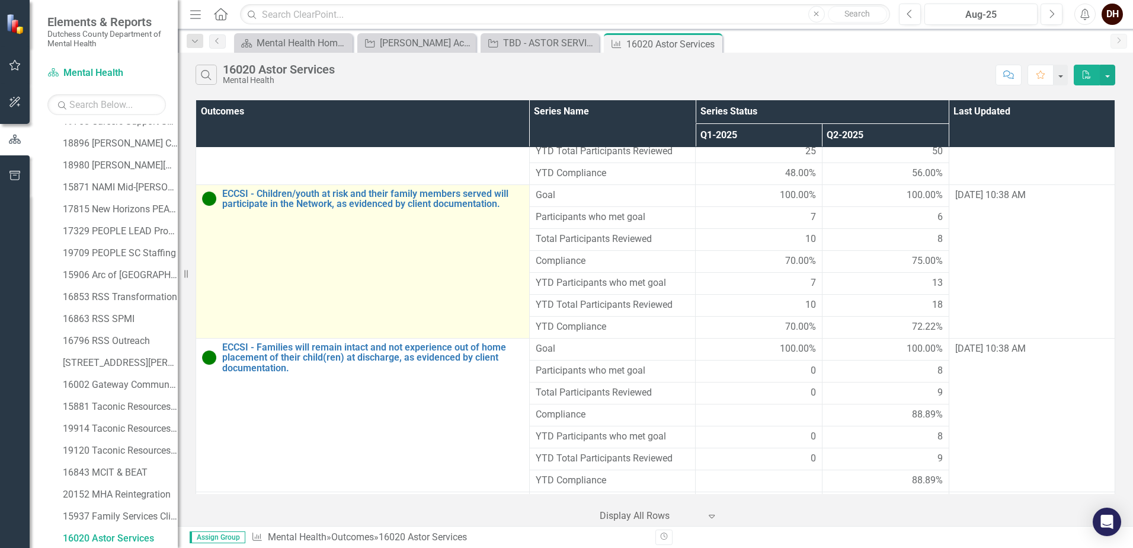
scroll to position [1778, 0]
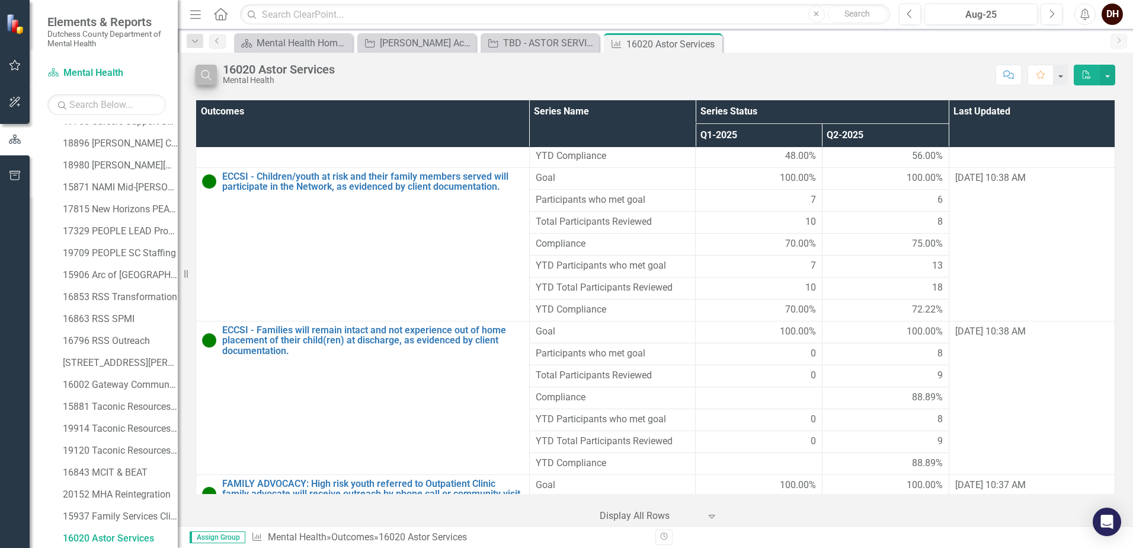
drag, startPoint x: 187, startPoint y: 65, endPoint x: 197, endPoint y: 80, distance: 17.6
click at [187, 66] on div "Search 16020 Astor Services Mental Health Comment Favorite PDF" at bounding box center [655, 72] width 955 height 39
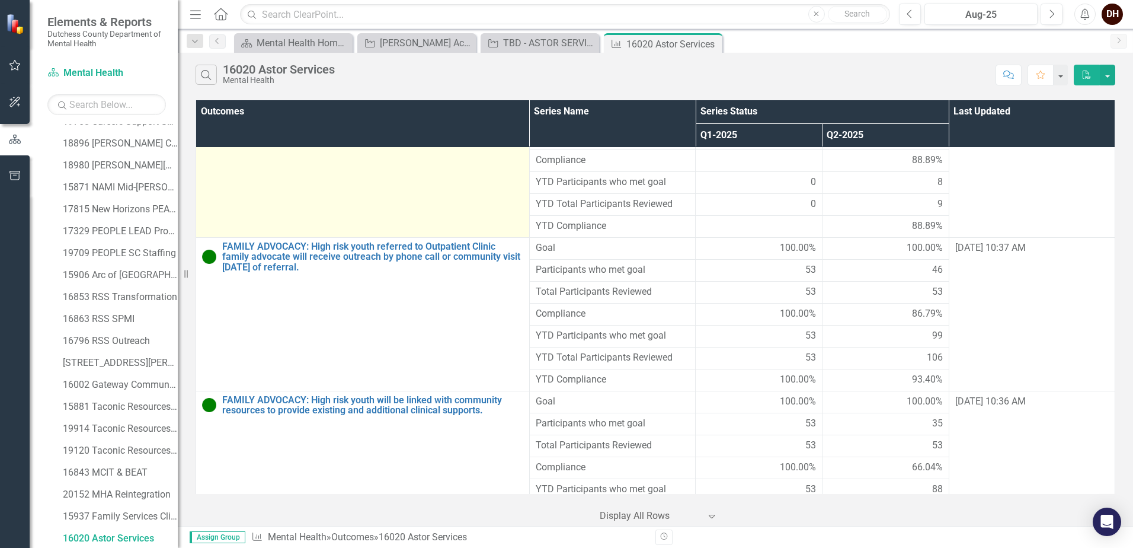
scroll to position [2074, 0]
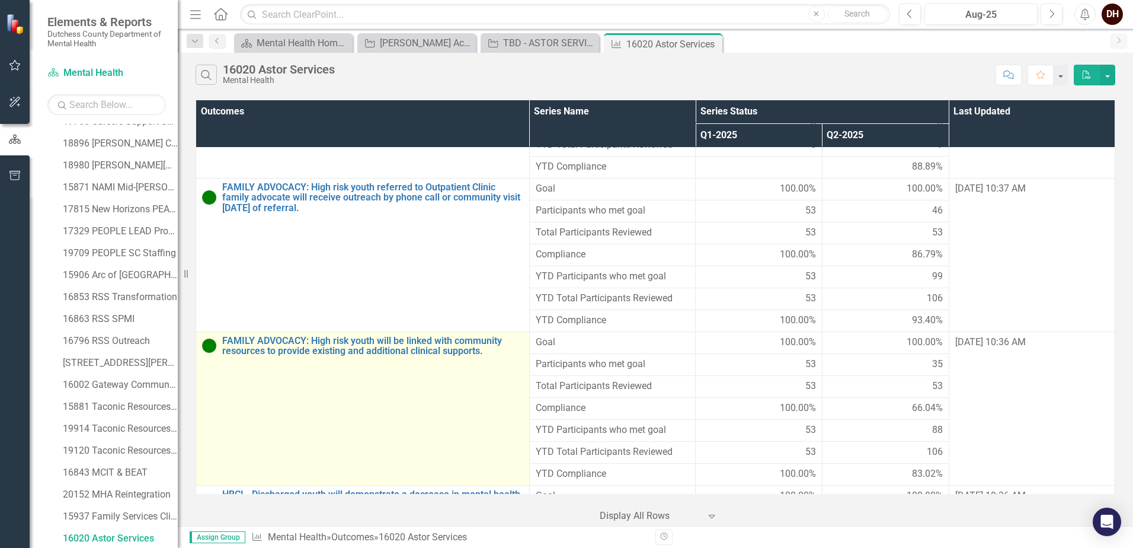
drag, startPoint x: 184, startPoint y: 378, endPoint x: 214, endPoint y: 359, distance: 35.4
click at [184, 378] on div "Resize" at bounding box center [182, 274] width 9 height 548
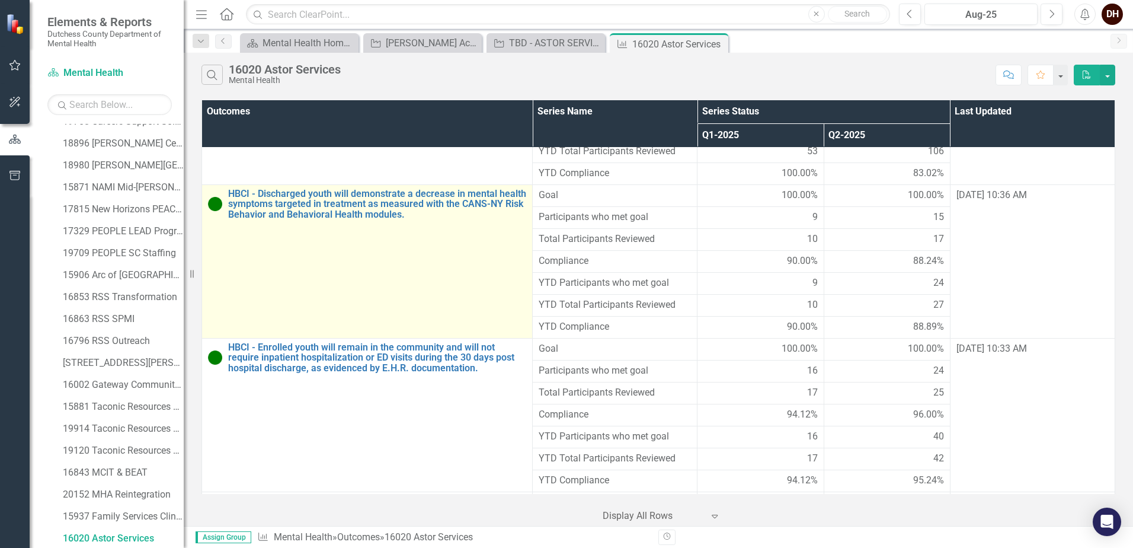
scroll to position [2371, 0]
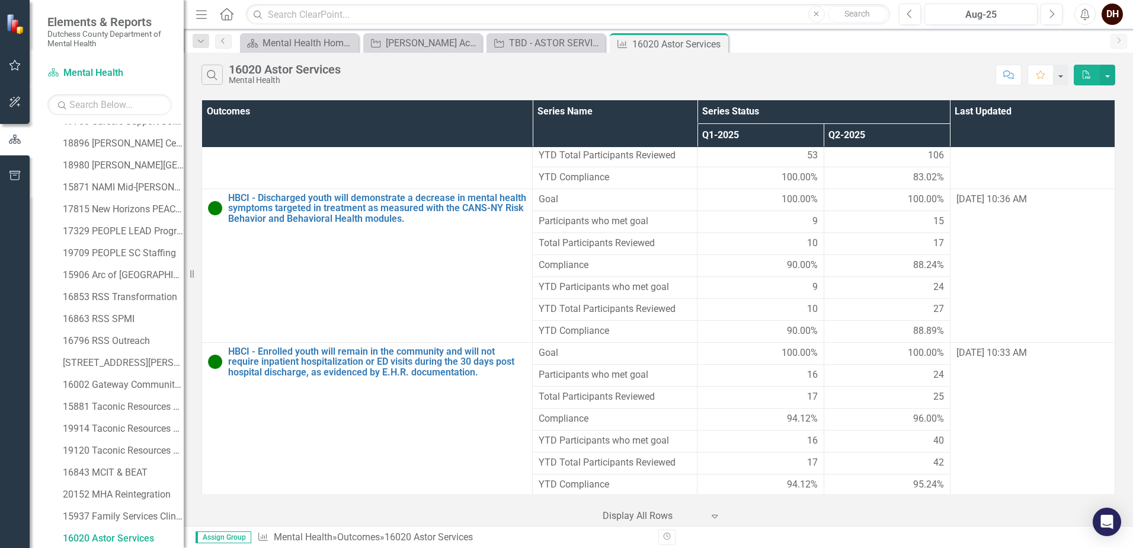
click at [215, 508] on div "‹ Previous 1 (current) › Next Display All Rows Expand" at bounding box center [659, 511] width 914 height 29
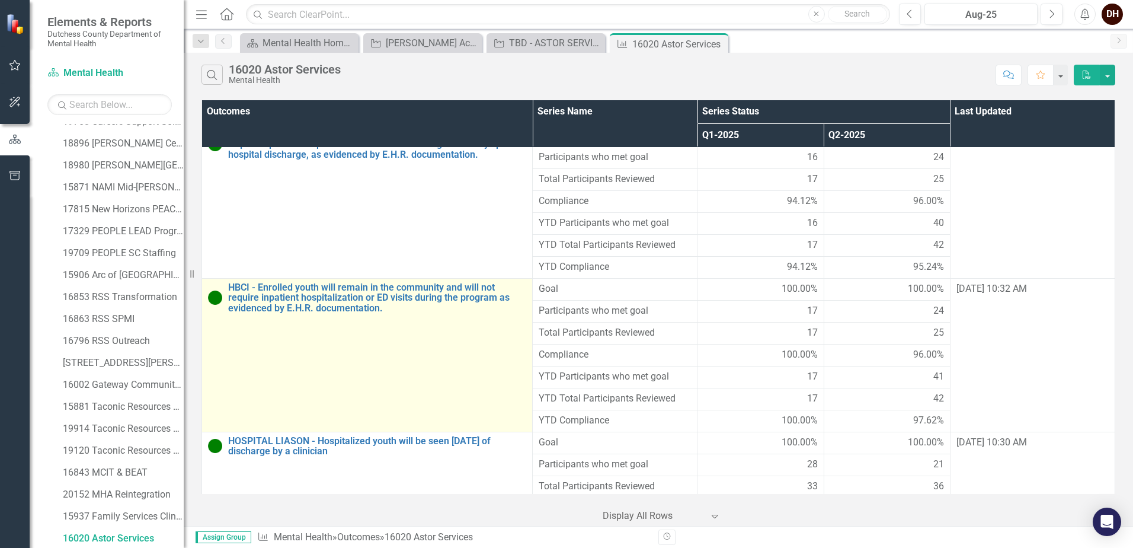
scroll to position [2608, 0]
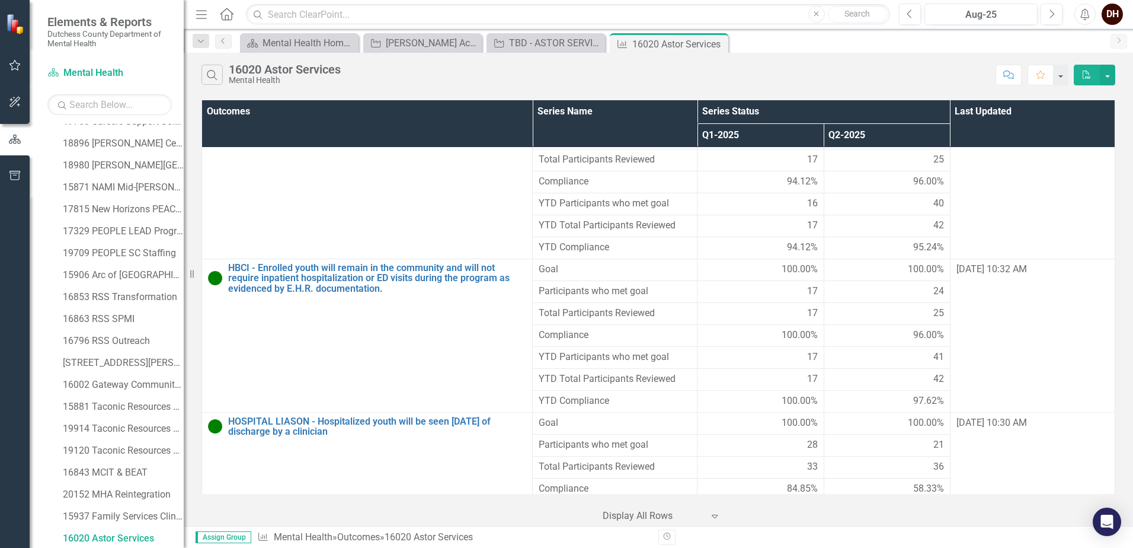
click at [215, 511] on div "‹ Previous 1 (current) › Next Display All Rows Expand" at bounding box center [659, 511] width 914 height 29
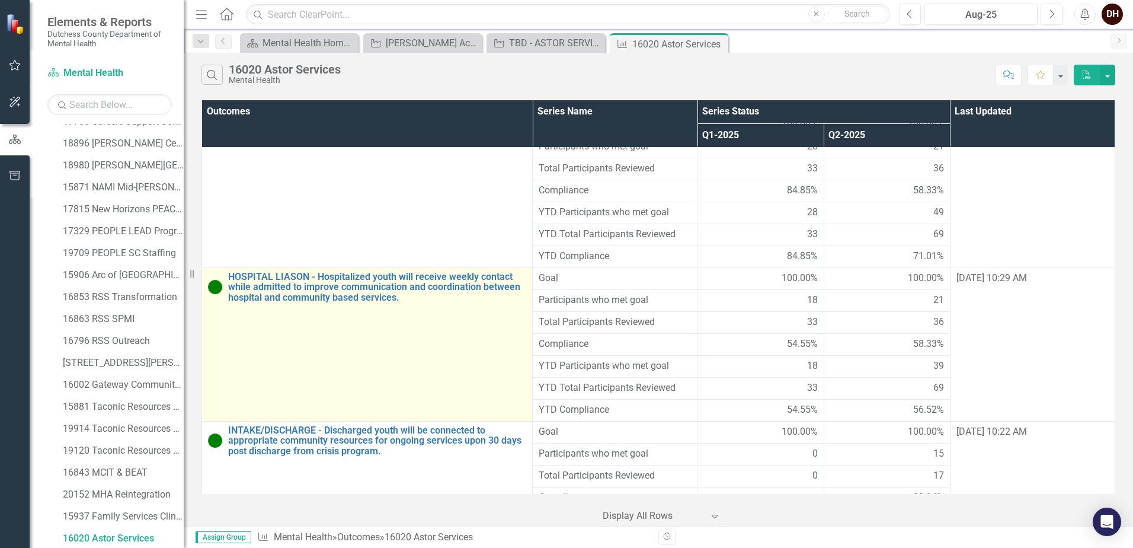
scroll to position [2963, 0]
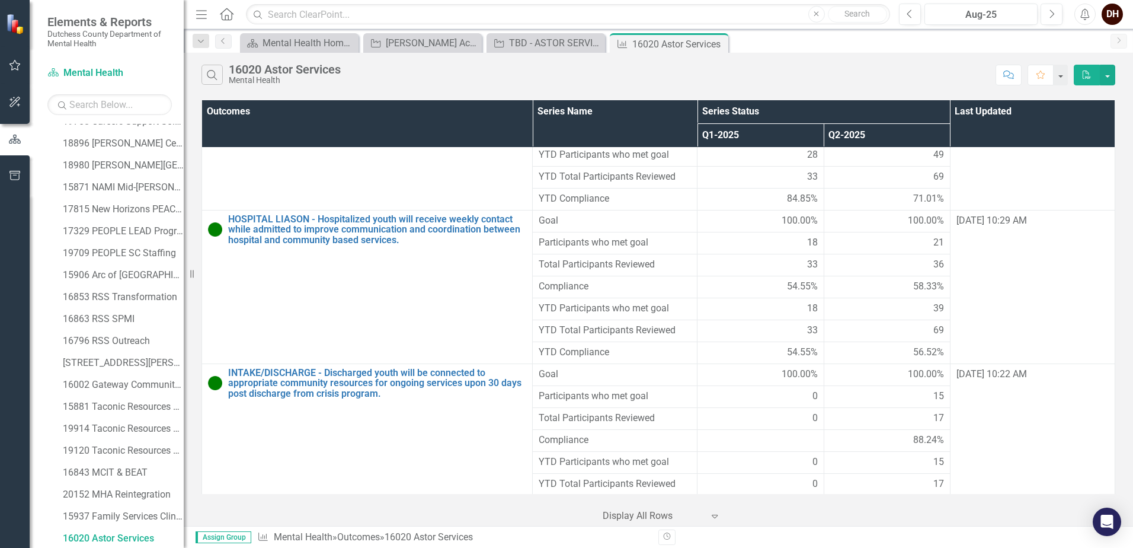
click at [903, 56] on div "Search 16020 Astor Services Mental Health Comment Favorite PDF" at bounding box center [658, 72] width 949 height 39
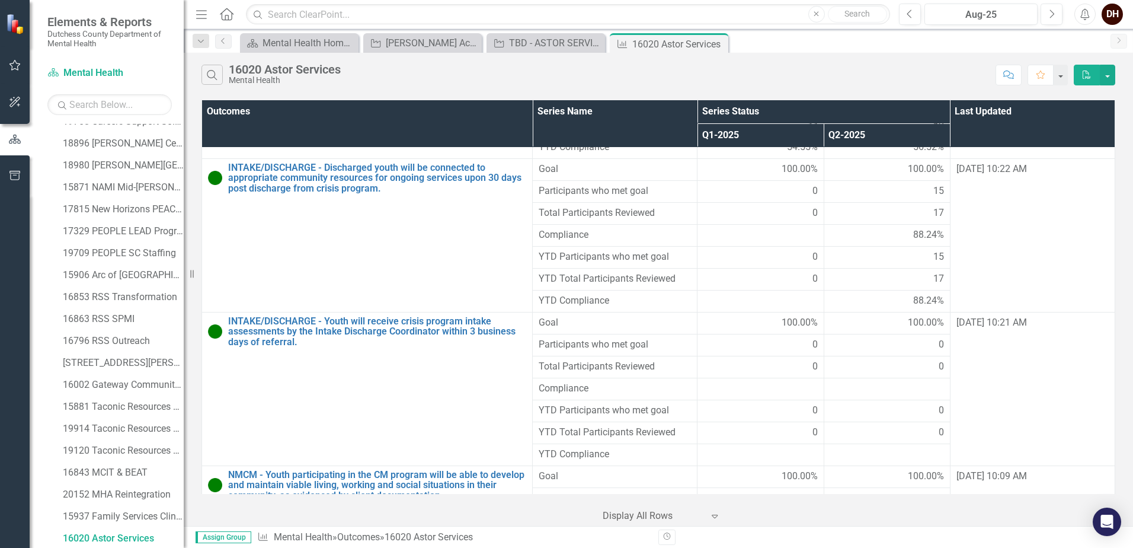
scroll to position [3141, 0]
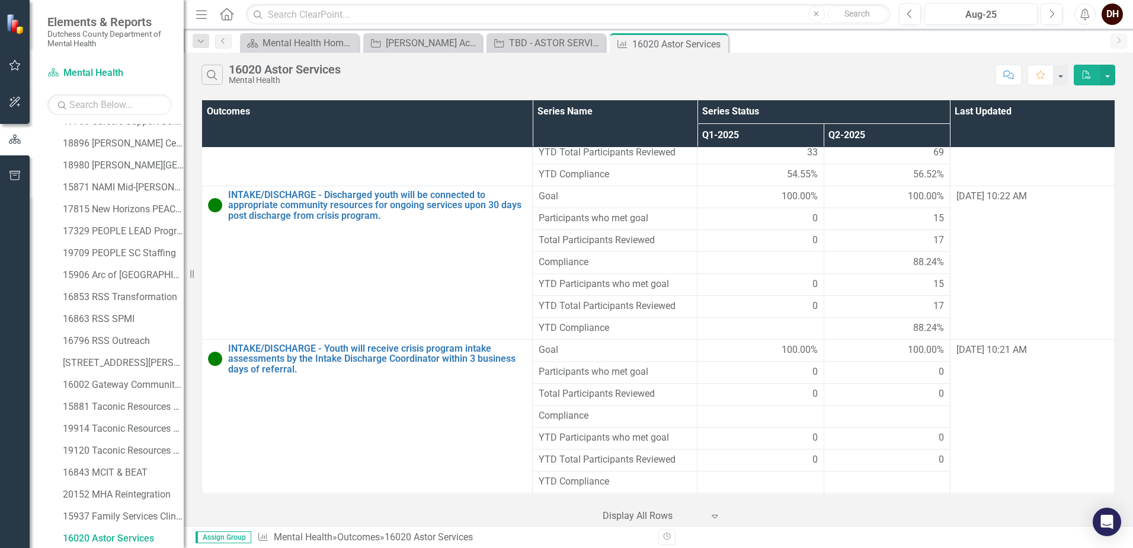
click at [367, 509] on div "‹ Previous 1 (current) › Next Display All Rows Expand" at bounding box center [659, 511] width 914 height 29
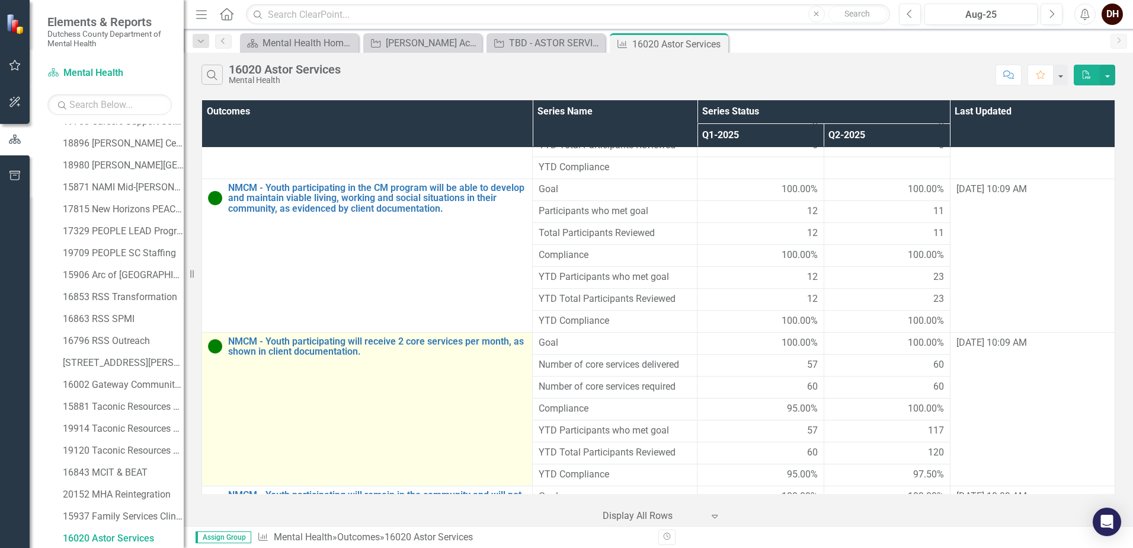
scroll to position [3437, 0]
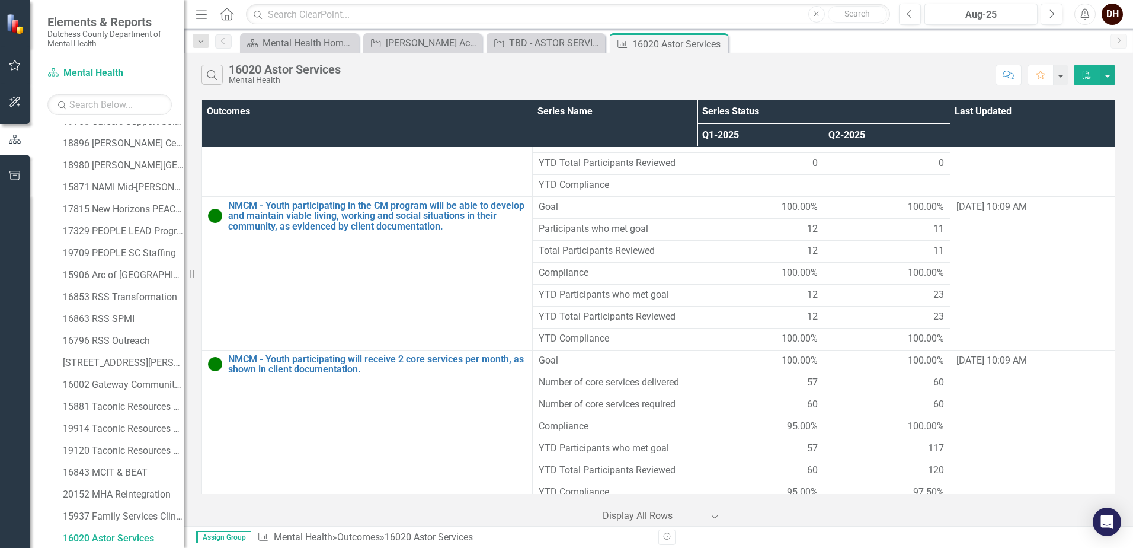
click at [251, 508] on div "‹ Previous 1 (current) › Next Display All Rows Expand" at bounding box center [659, 511] width 914 height 29
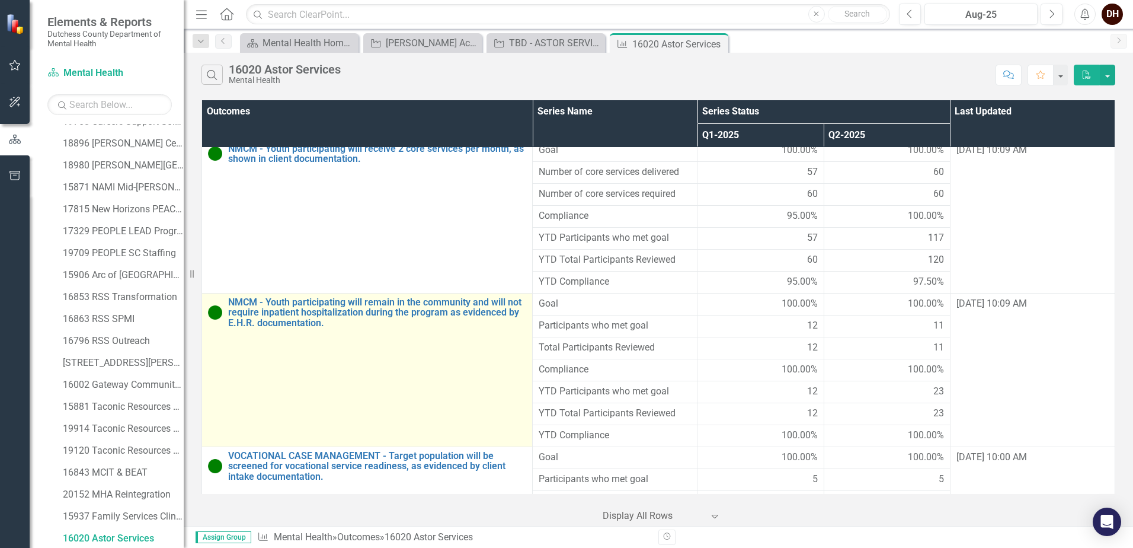
scroll to position [3674, 0]
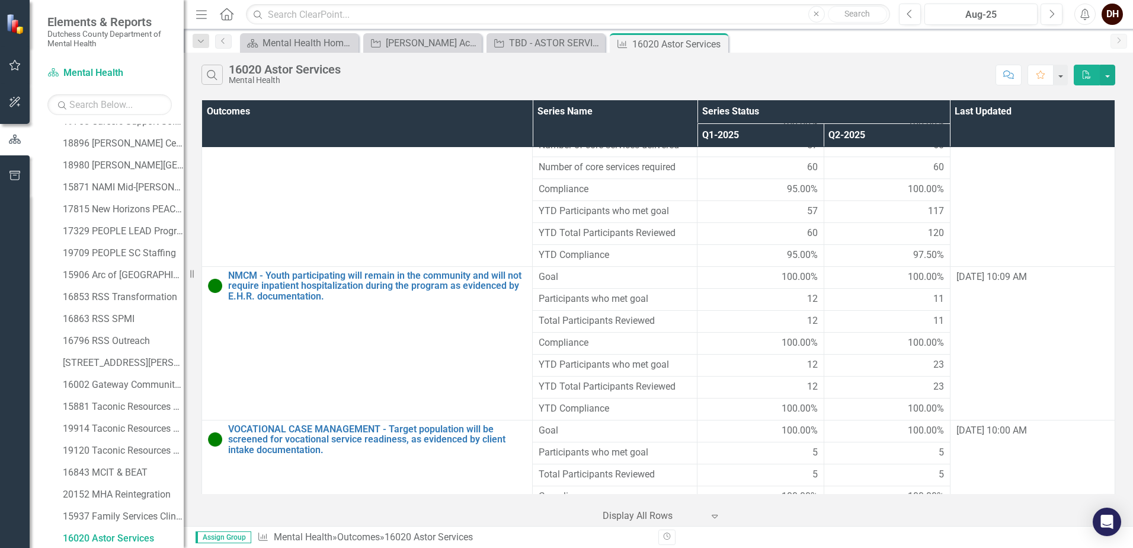
click at [317, 522] on div "‹ Previous 1 (current) › Next Display All Rows Expand" at bounding box center [659, 511] width 914 height 29
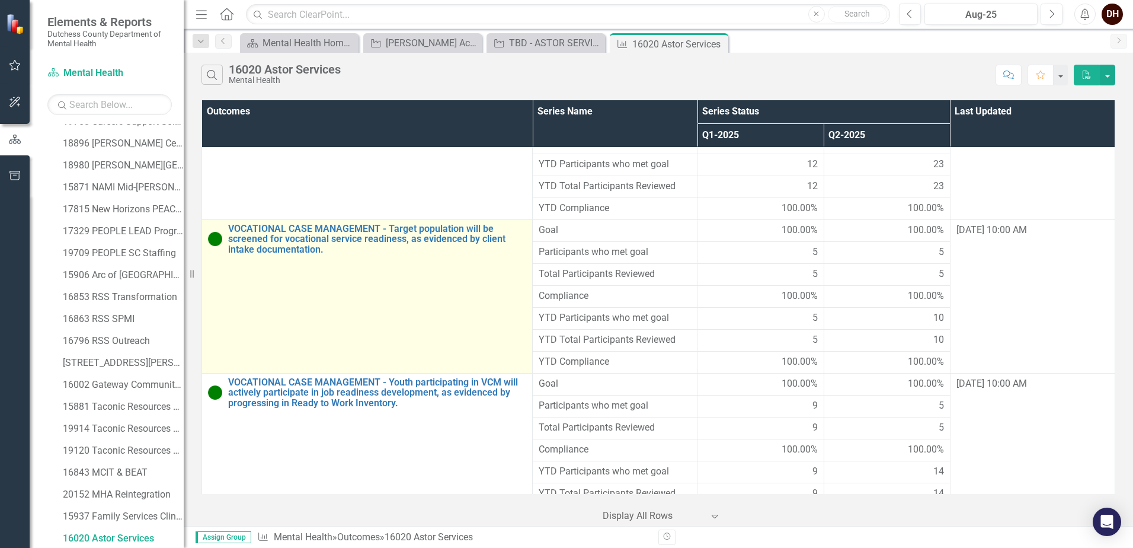
scroll to position [3908, 0]
